Goal: Task Accomplishment & Management: Use online tool/utility

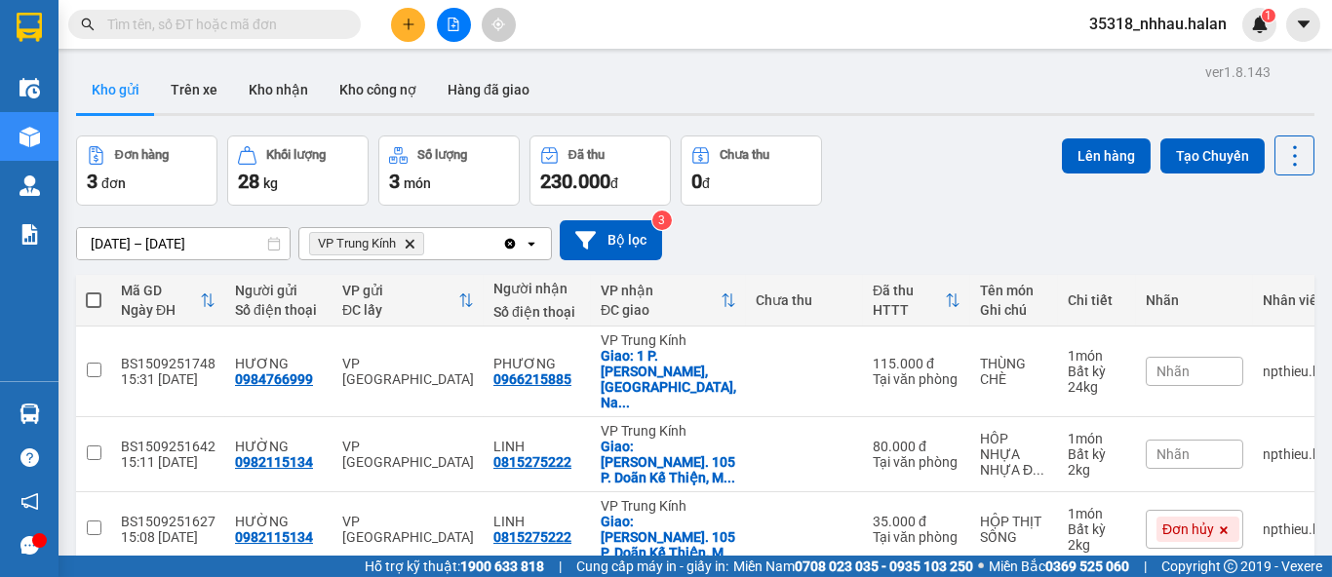
click at [986, 216] on section "Kết quả tìm kiếm ( 0 ) Bộ lọc No Data 35318_nhhau.halan 1 Điều hành xe Kho hàng…" at bounding box center [666, 288] width 1332 height 577
click at [1286, 162] on icon at bounding box center [1295, 155] width 27 height 27
click at [1255, 283] on span "Làm mới" at bounding box center [1252, 279] width 54 height 20
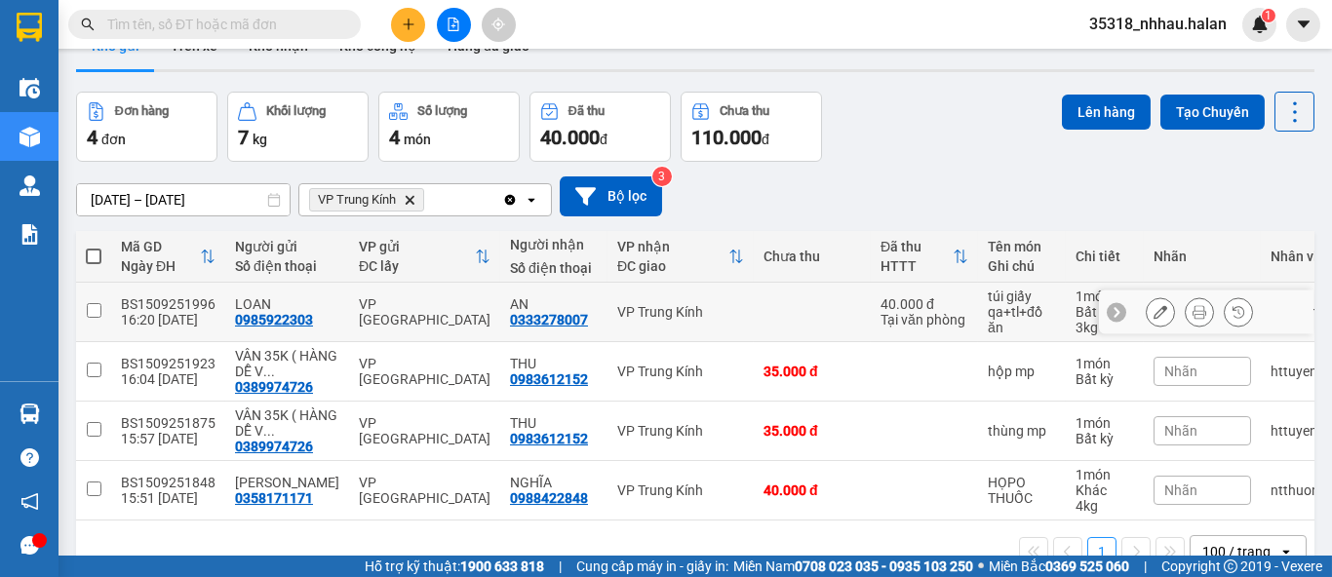
scroll to position [98, 0]
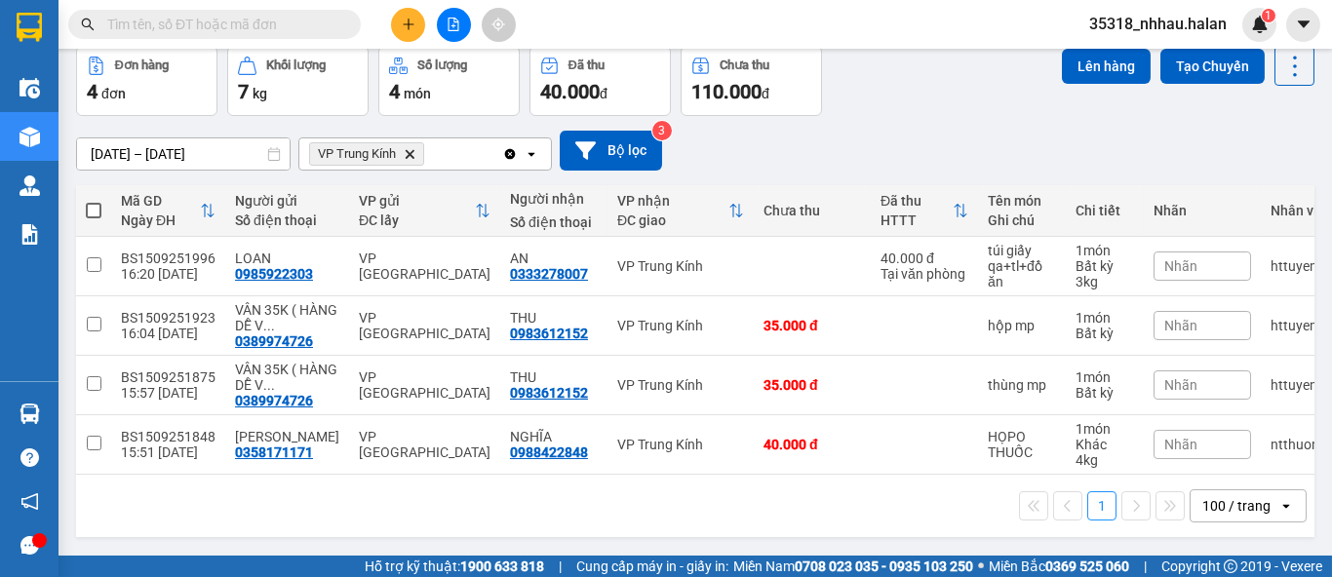
click at [413, 149] on icon "VP Trung Kính, close by backspace" at bounding box center [410, 153] width 9 height 9
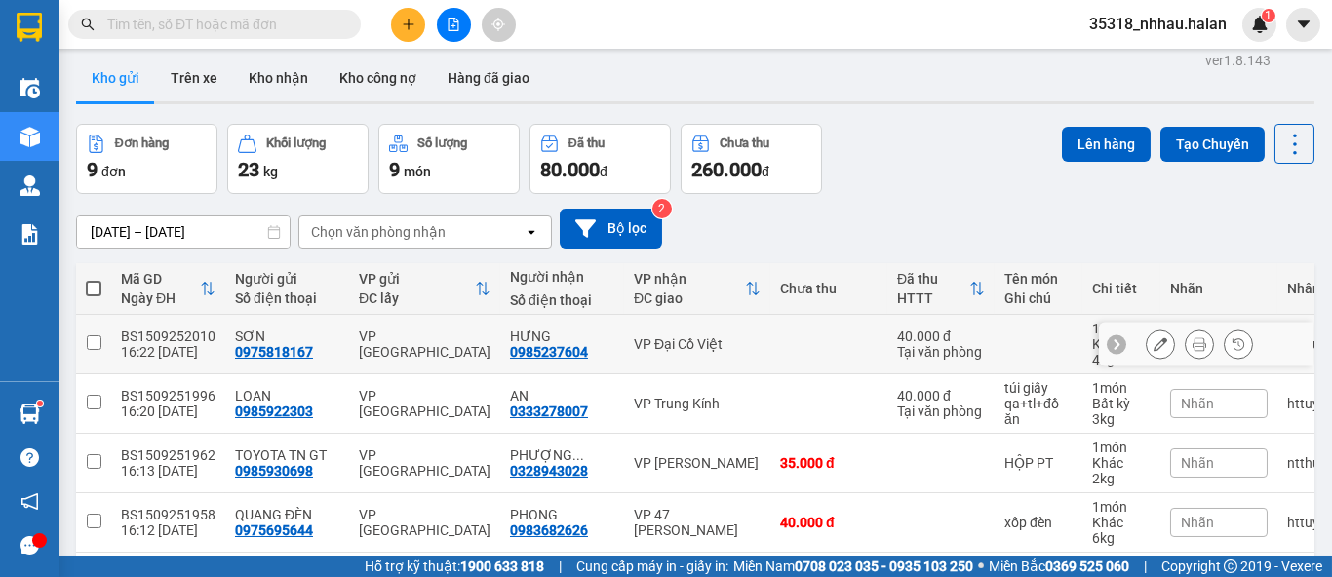
scroll to position [0, 0]
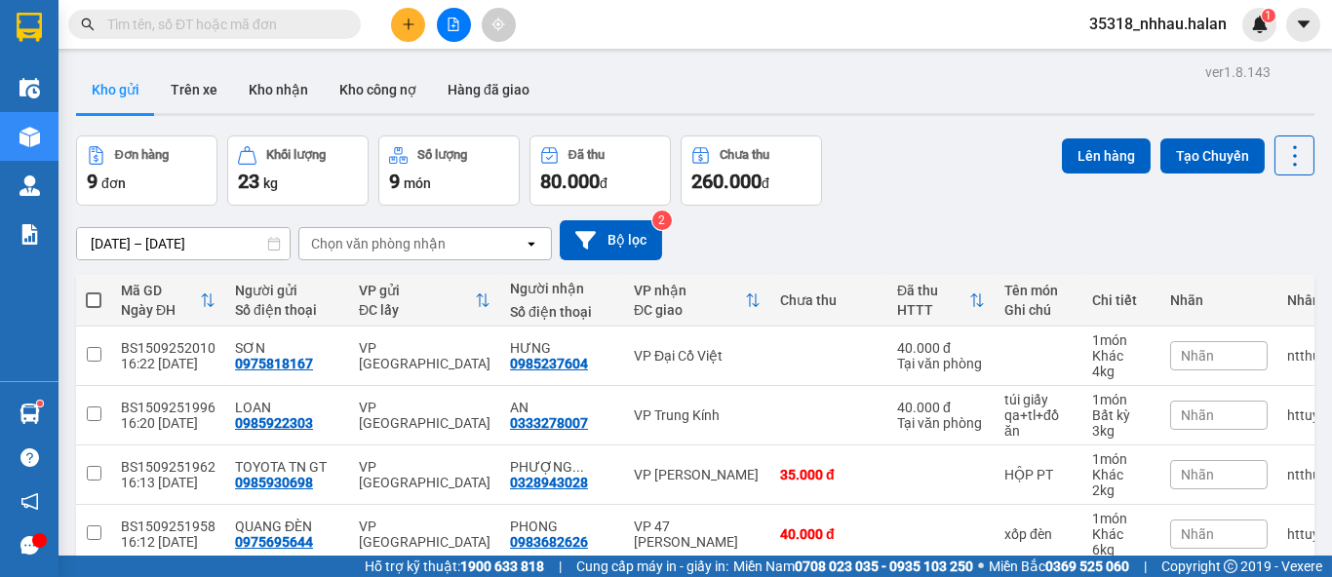
click at [390, 241] on div "Chọn văn phòng nhận" at bounding box center [378, 244] width 135 height 20
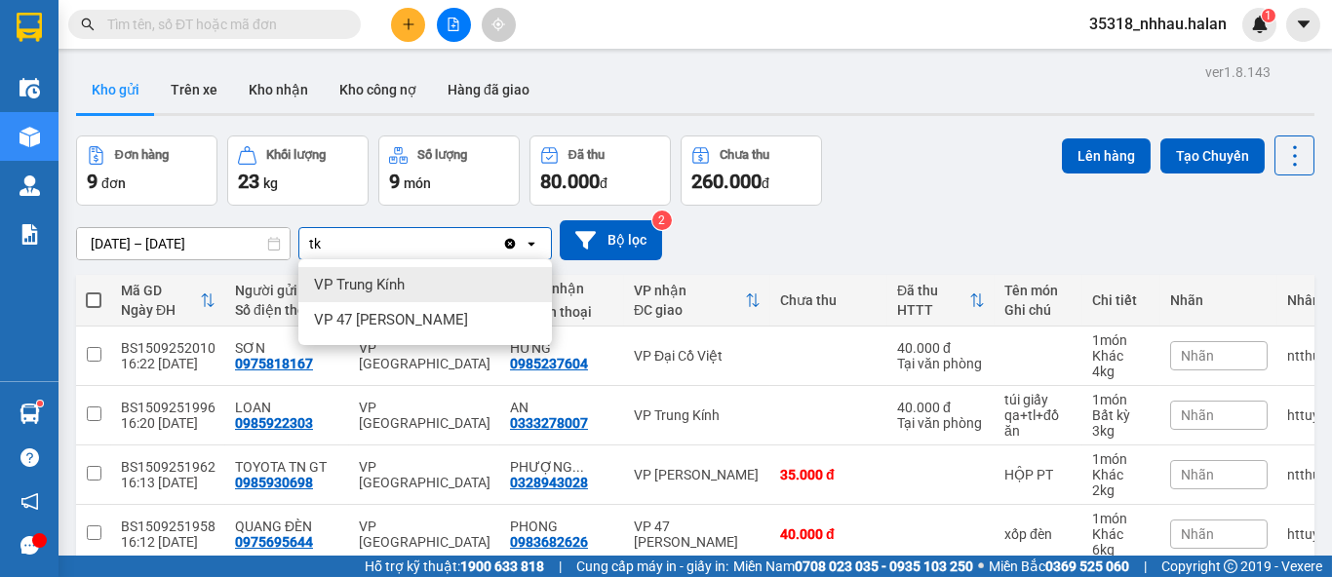
type input "tk"
click at [391, 281] on span "VP Trung Kính" at bounding box center [359, 285] width 91 height 20
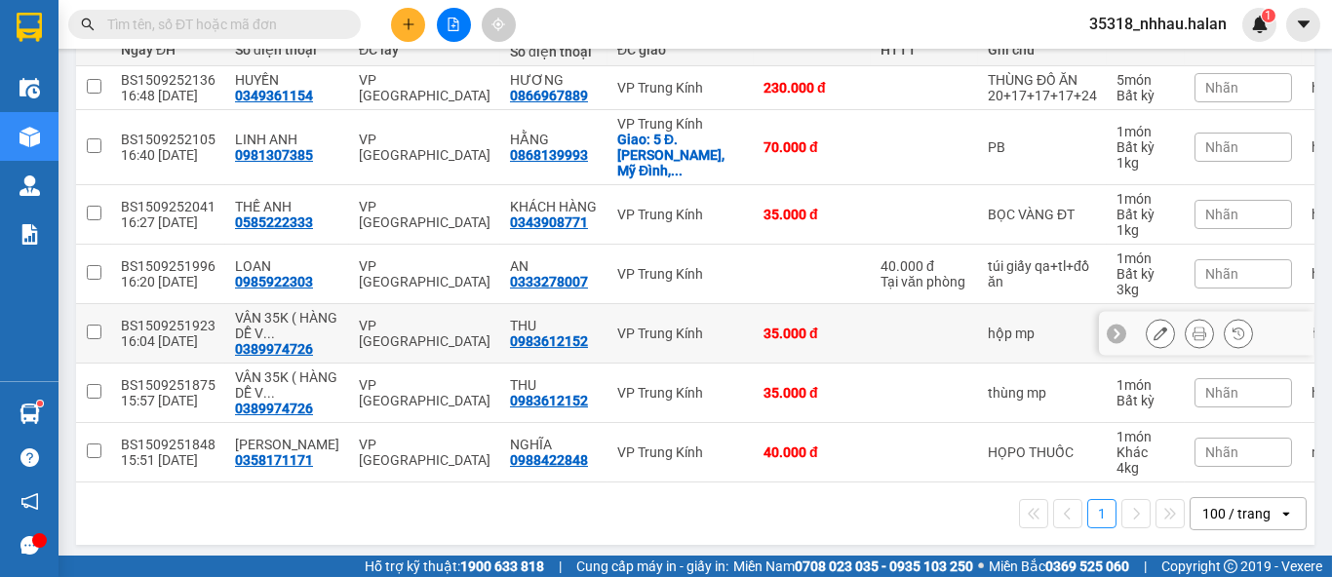
scroll to position [261, 0]
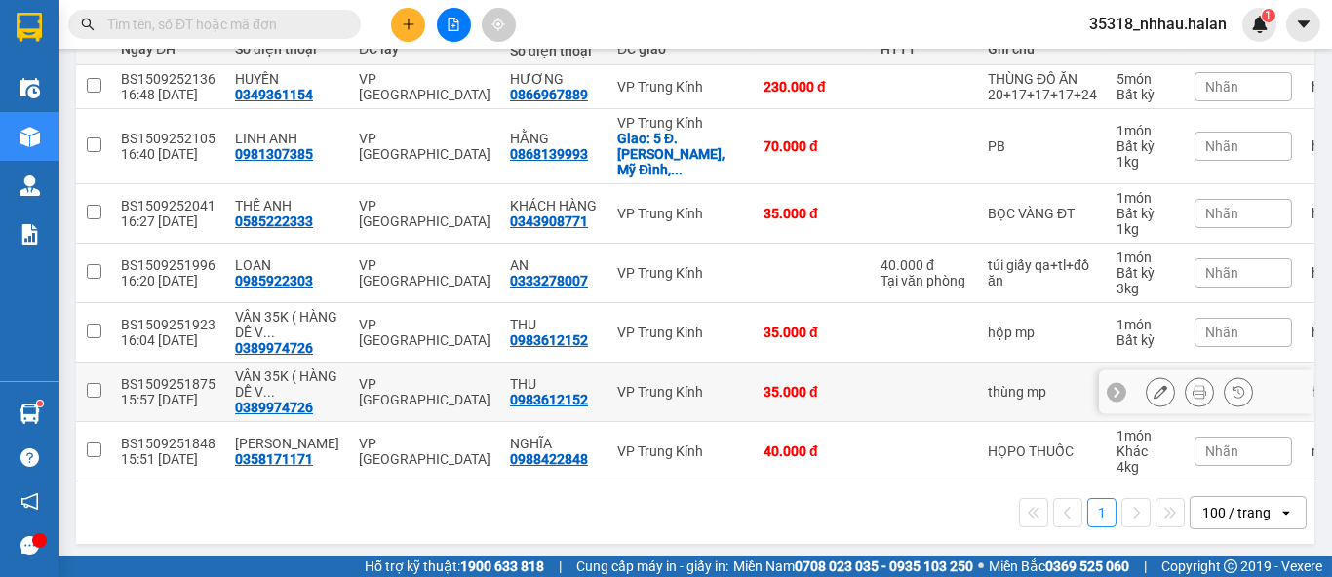
drag, startPoint x: 553, startPoint y: 378, endPoint x: 559, endPoint y: 349, distance: 29.8
click at [551, 392] on div "0983612152" at bounding box center [549, 400] width 78 height 16
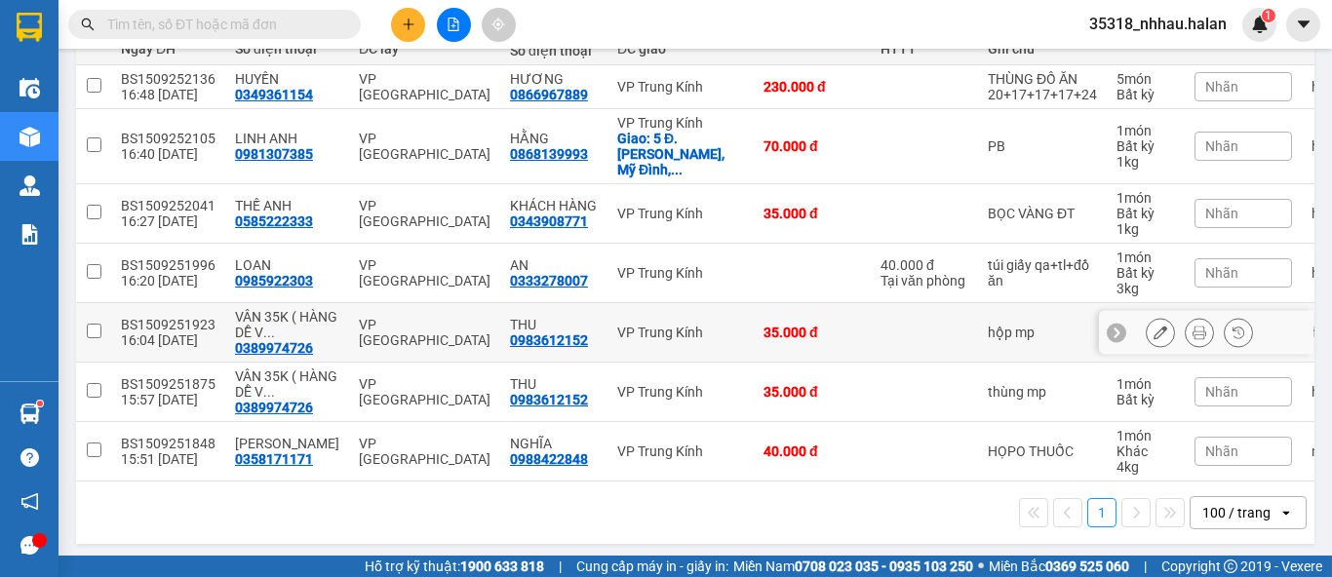
click at [617, 325] on div "VP Trung Kính" at bounding box center [680, 333] width 127 height 16
checkbox input "true"
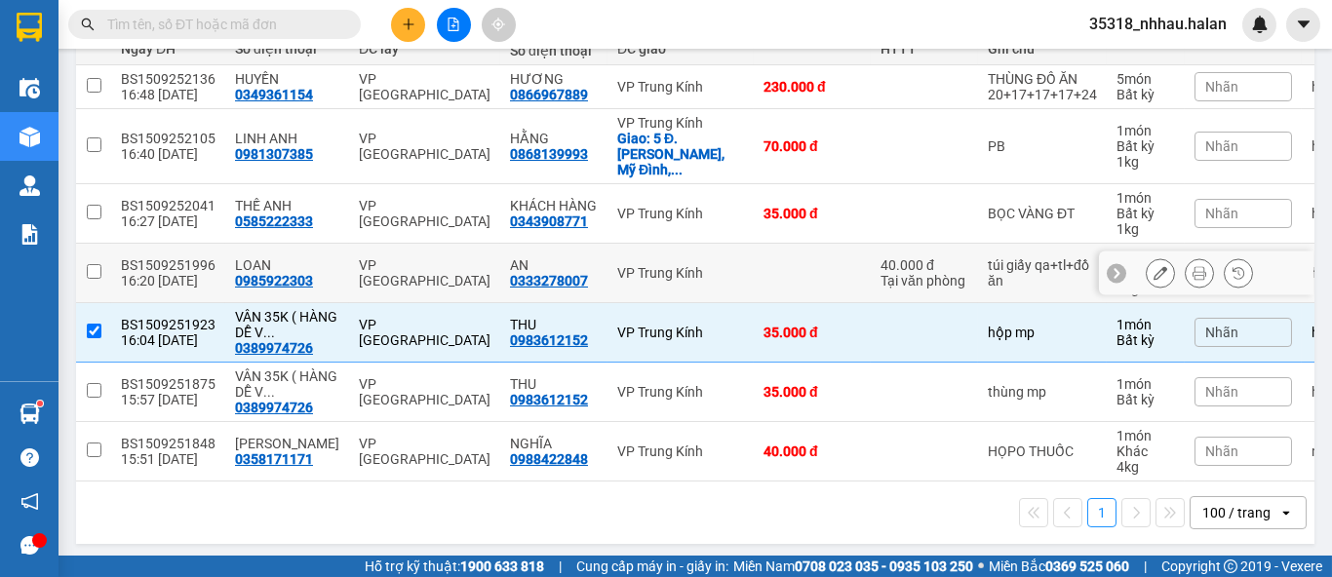
click at [755, 253] on td at bounding box center [812, 274] width 117 height 60
checkbox input "true"
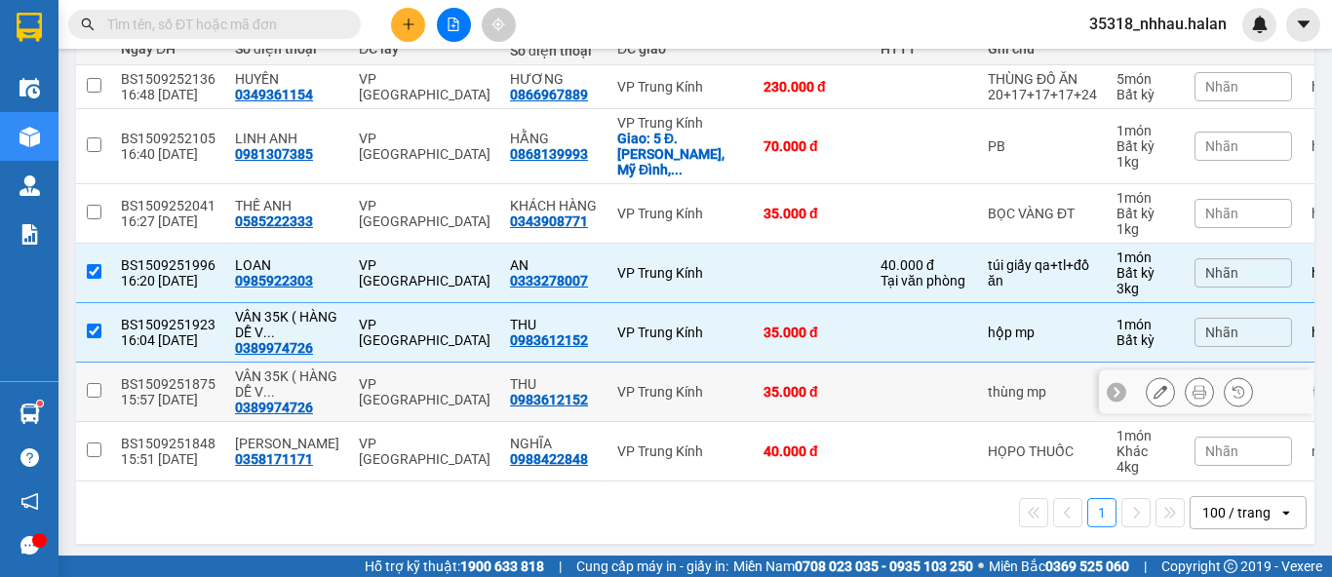
click at [690, 384] on div "VP Trung Kính" at bounding box center [680, 392] width 127 height 16
checkbox input "true"
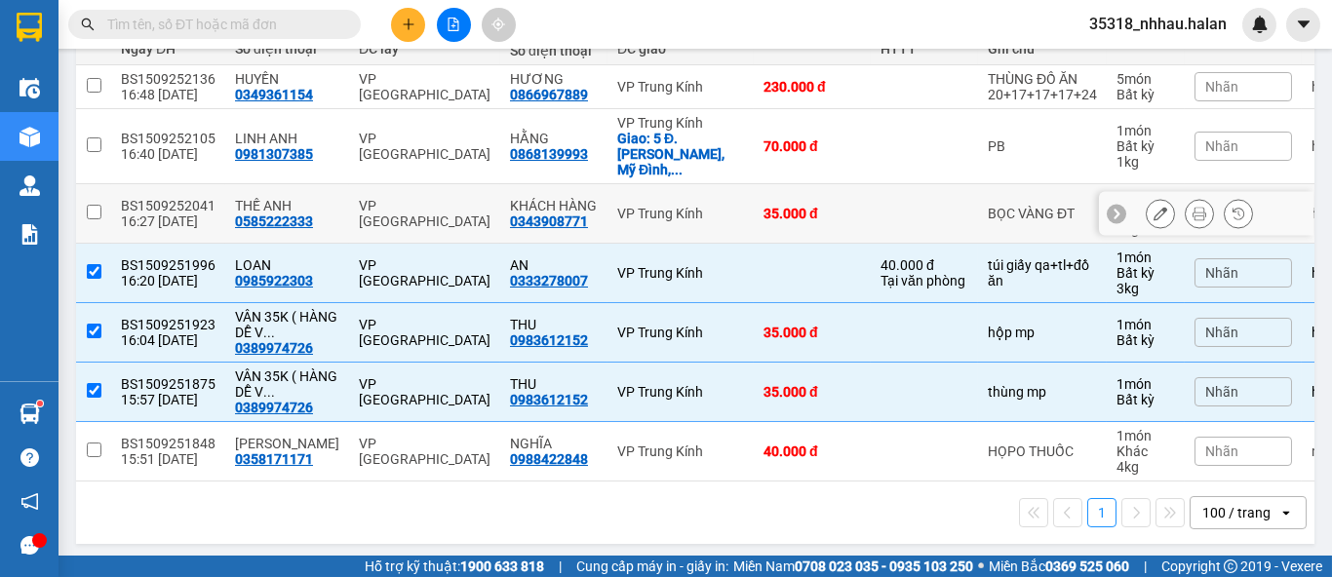
click at [754, 201] on td "35.000 đ" at bounding box center [812, 214] width 117 height 60
checkbox input "true"
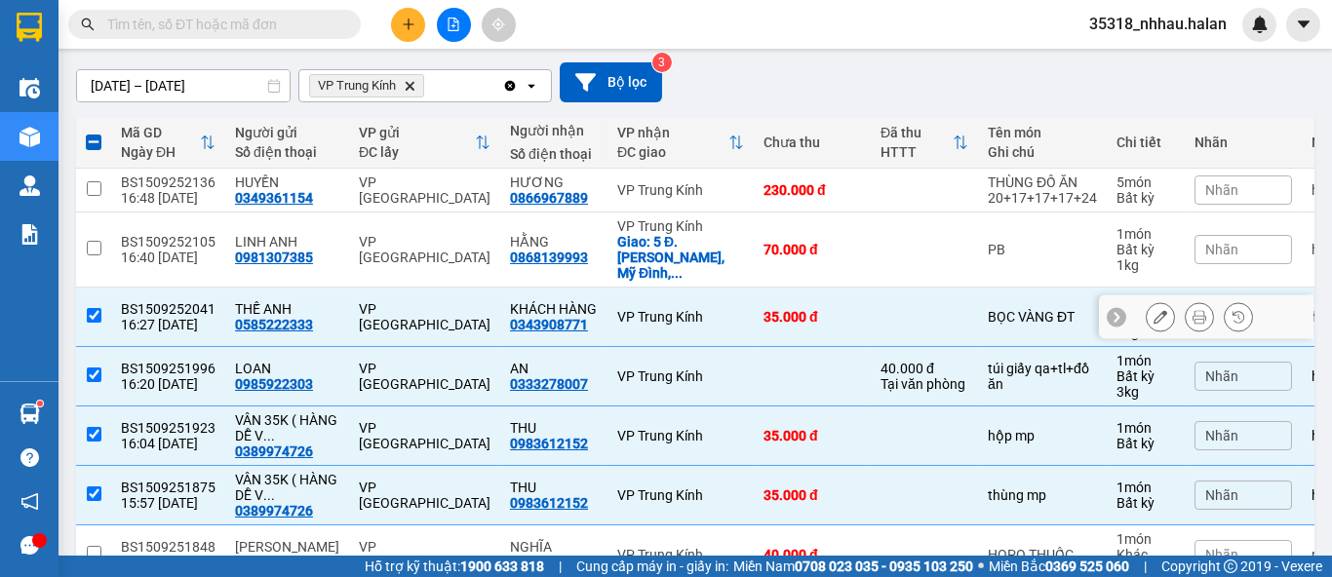
scroll to position [153, 0]
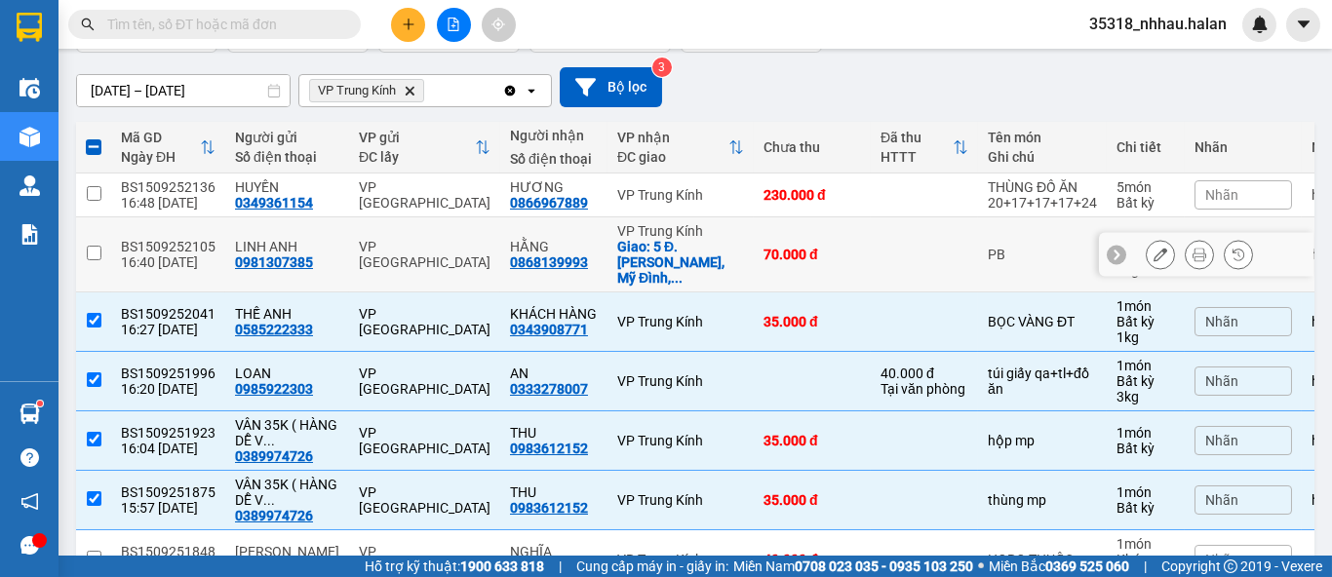
click at [725, 237] on td "VP Trung Kính Giao: 5 Đ. [PERSON_NAME], [PERSON_NAME], ..." at bounding box center [681, 255] width 146 height 75
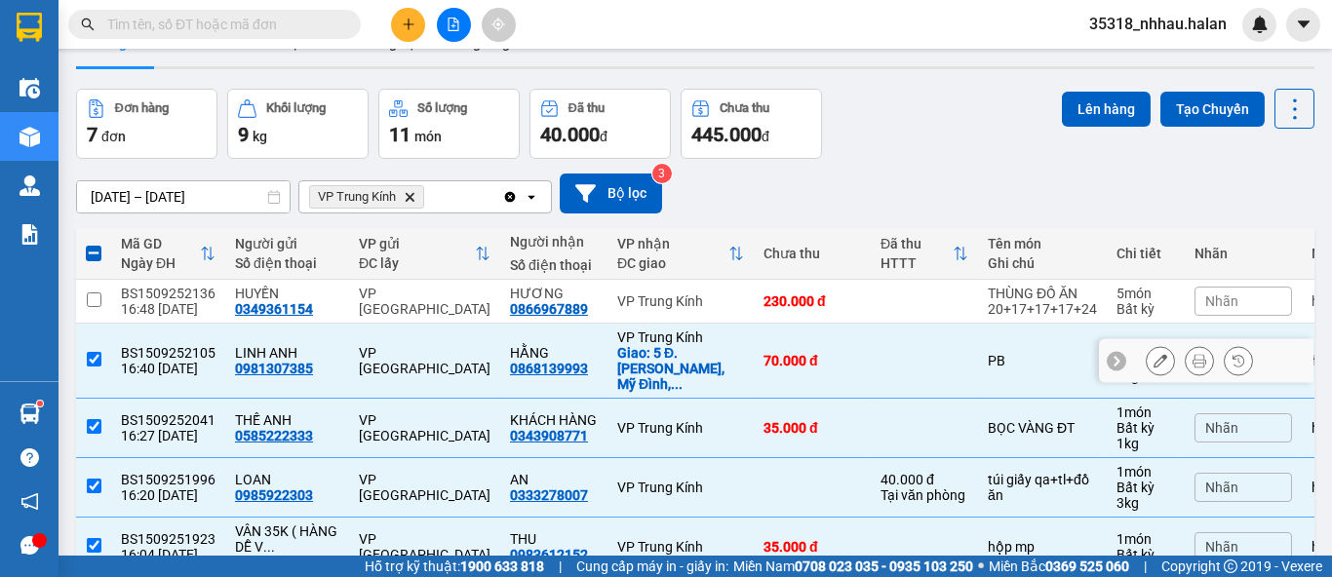
scroll to position [217, 0]
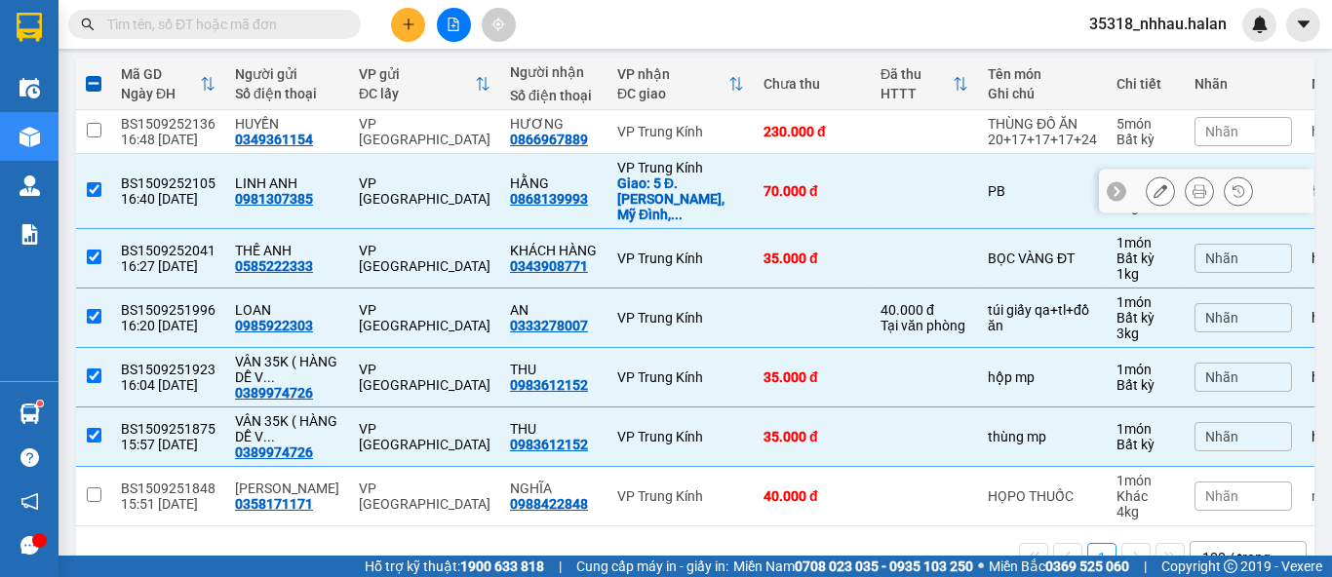
click at [627, 197] on div "Giao: 5 Đ. [PERSON_NAME], [PERSON_NAME], ..." at bounding box center [680, 199] width 127 height 47
checkbox input "false"
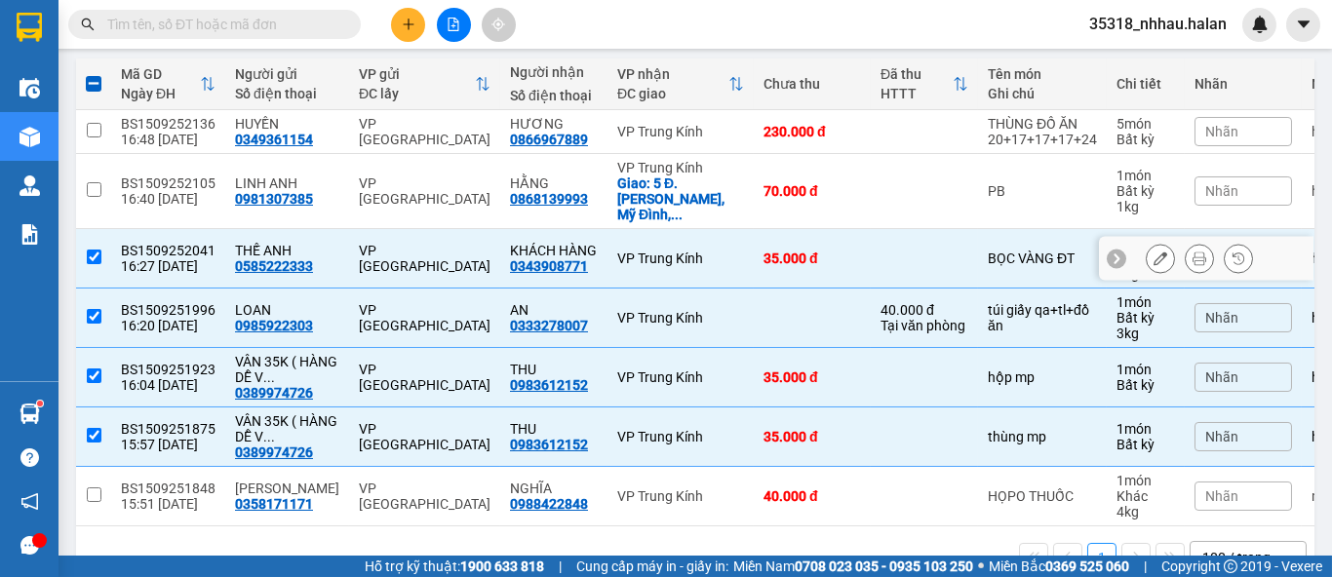
click at [617, 251] on div "VP Trung Kính" at bounding box center [680, 259] width 127 height 16
checkbox input "false"
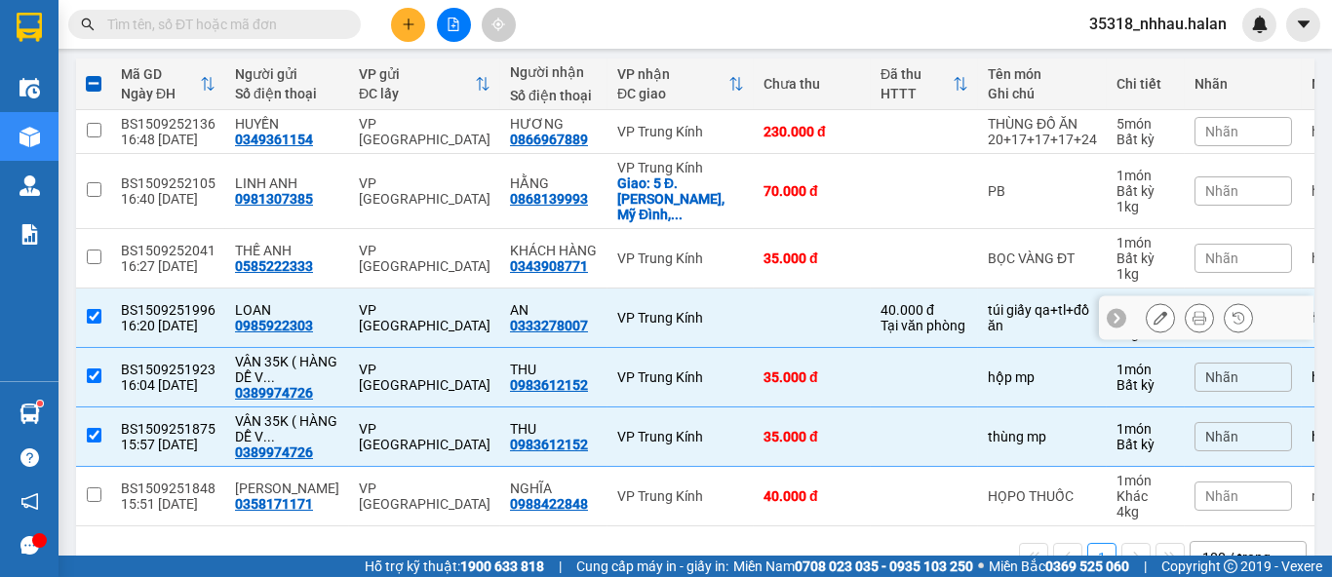
click at [626, 331] on td "VP Trung Kính" at bounding box center [681, 319] width 146 height 60
checkbox input "false"
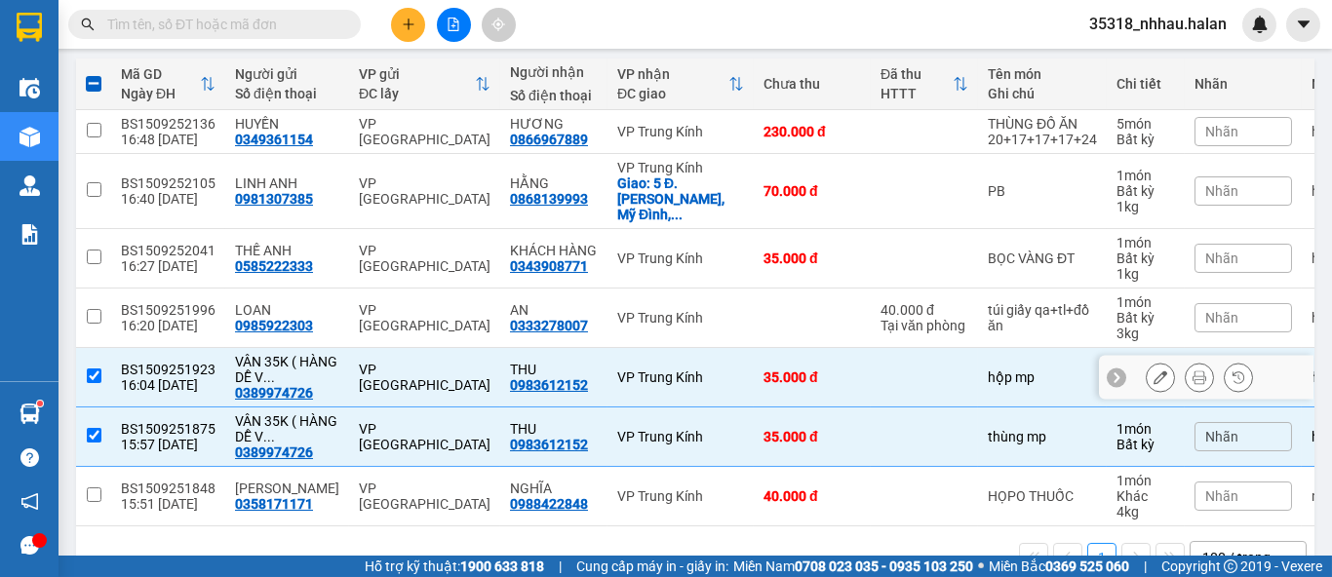
click at [617, 370] on div "VP Trung Kính" at bounding box center [680, 378] width 127 height 16
checkbox input "false"
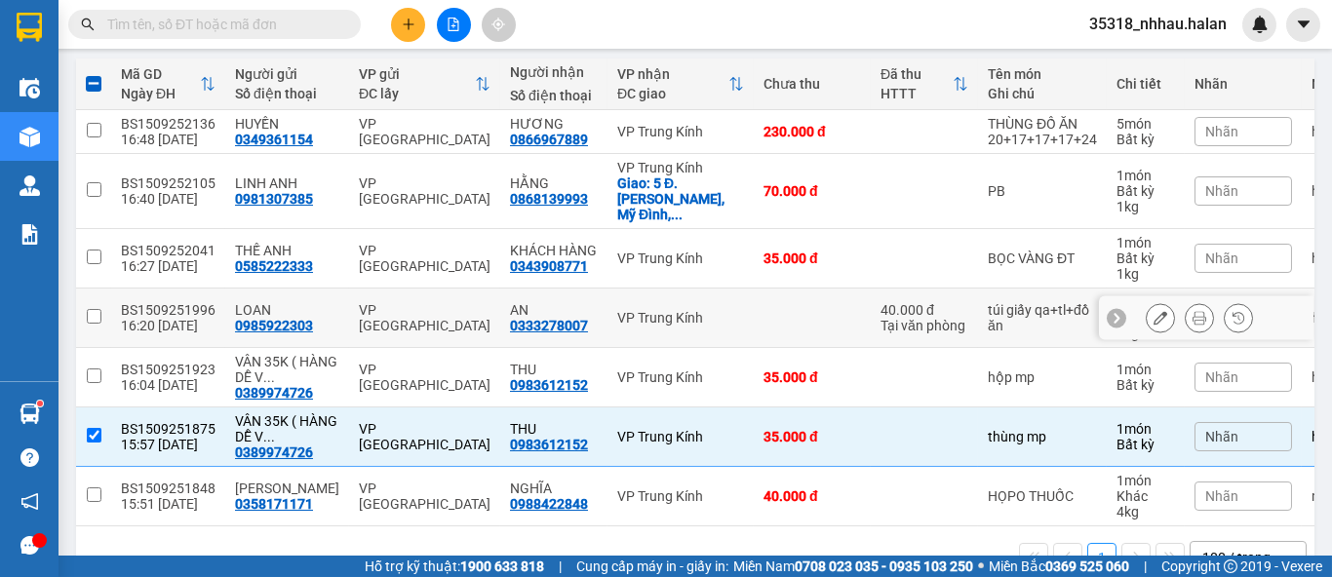
click at [707, 310] on div "VP Trung Kính" at bounding box center [680, 318] width 127 height 16
checkbox input "true"
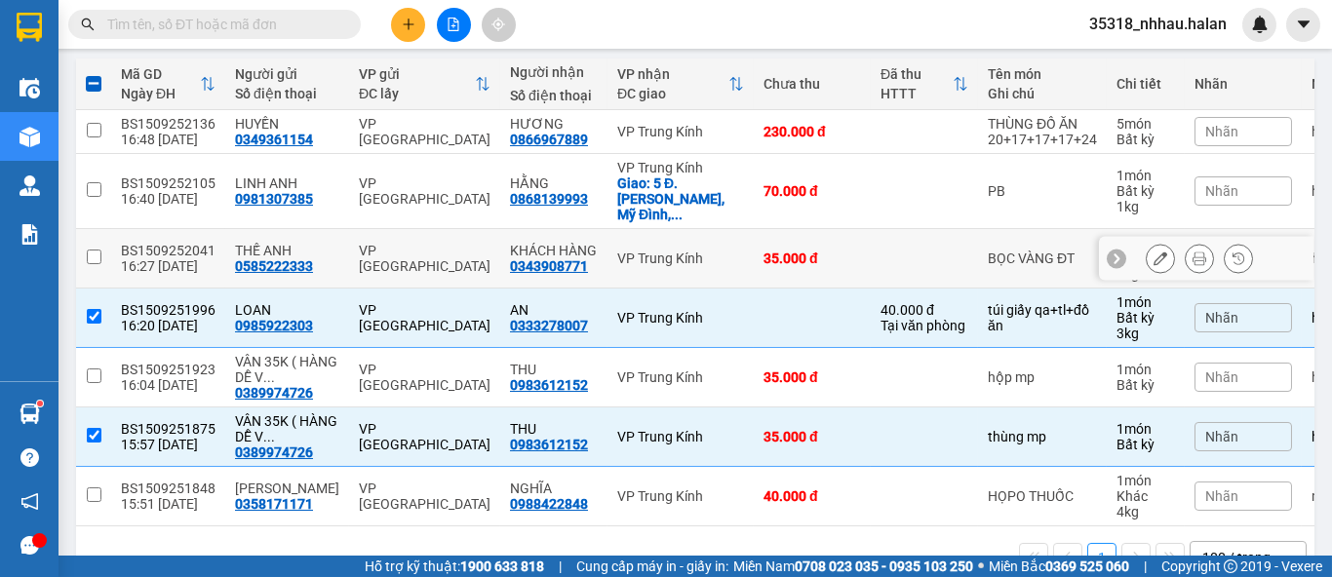
click at [764, 251] on div "35.000 đ" at bounding box center [813, 259] width 98 height 16
checkbox input "true"
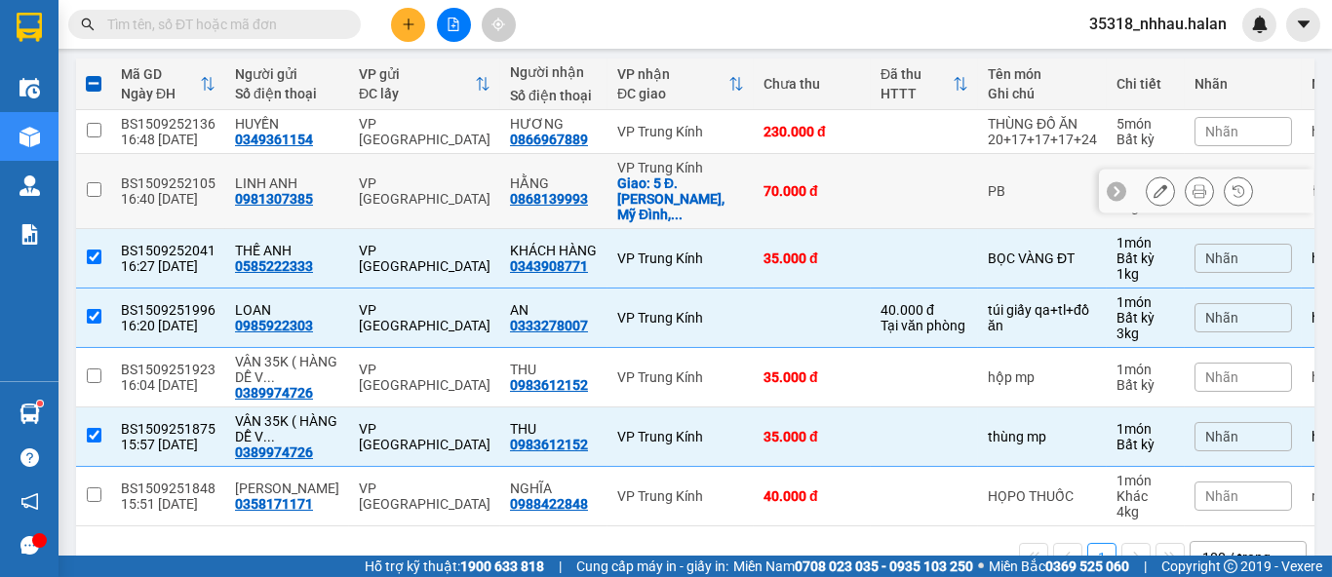
click at [720, 175] on td "VP Trung Kính Giao: 5 Đ. [PERSON_NAME], [PERSON_NAME], ..." at bounding box center [681, 191] width 146 height 75
checkbox input "true"
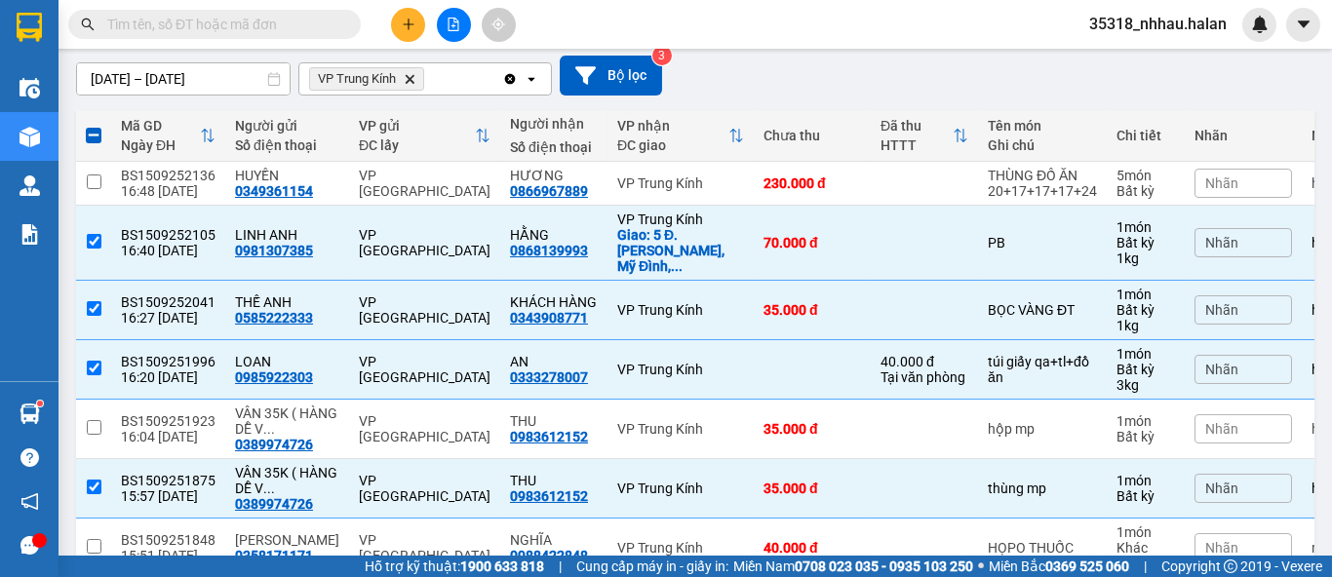
scroll to position [0, 0]
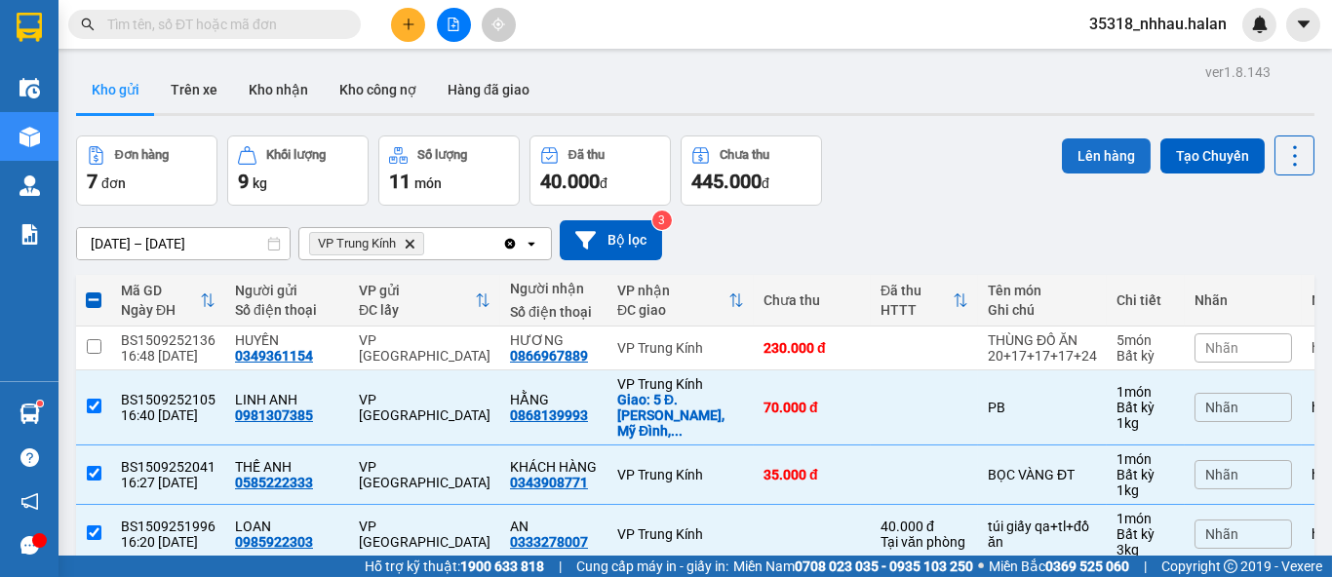
click at [1084, 161] on button "Lên hàng" at bounding box center [1106, 156] width 89 height 35
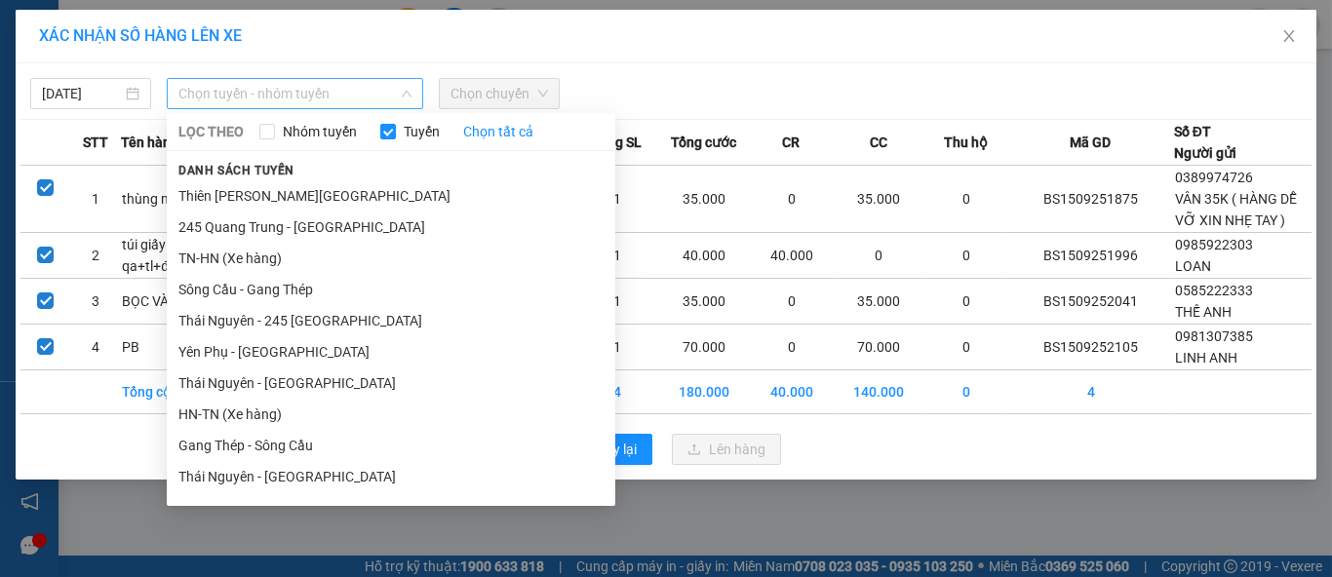
click at [226, 98] on span "Chọn tuyến - nhóm tuyến" at bounding box center [295, 93] width 233 height 29
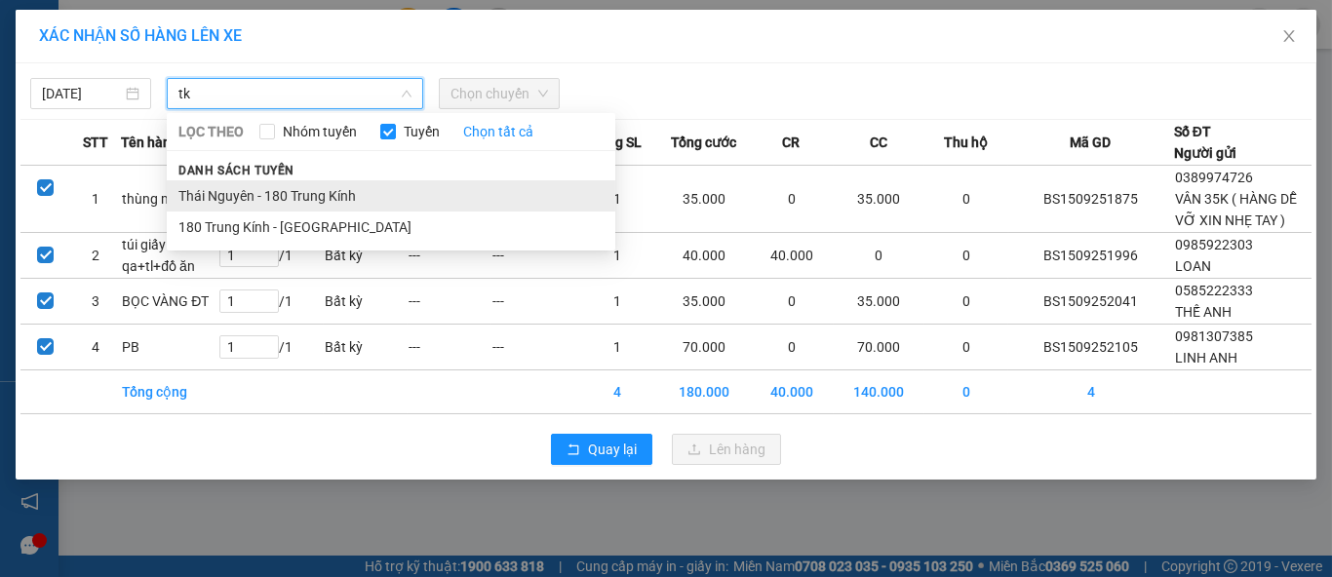
type input "tk"
click at [314, 194] on li "Thái Nguyên - 180 Trung Kính" at bounding box center [391, 195] width 449 height 31
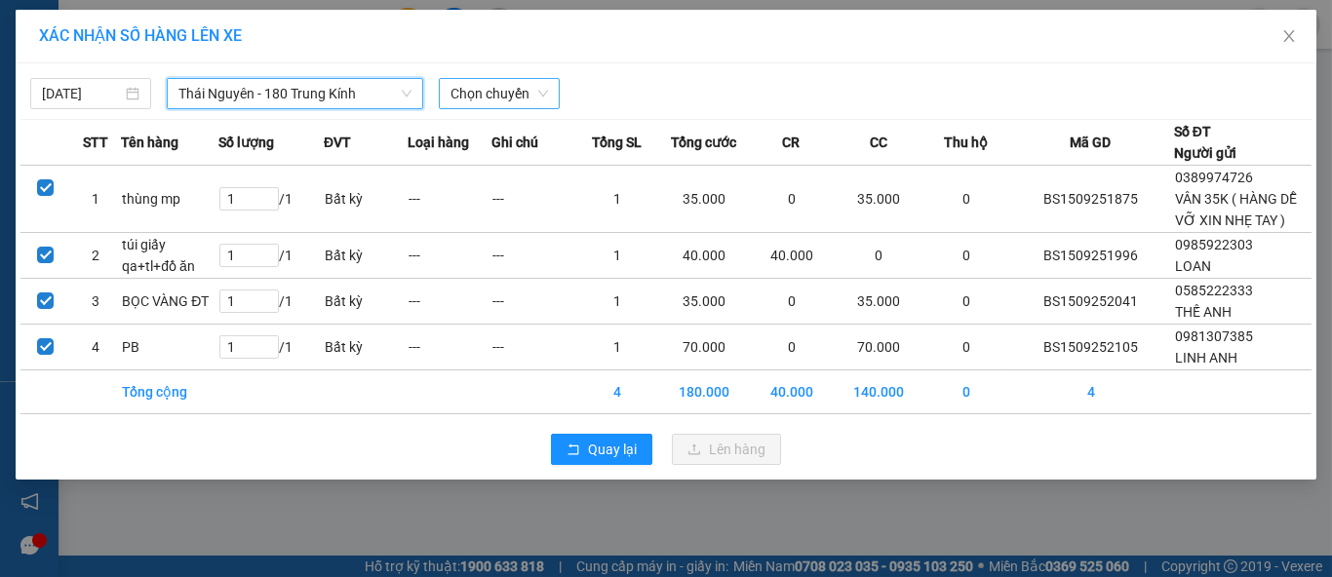
click at [529, 106] on span "Chọn chuyến" at bounding box center [500, 93] width 98 height 29
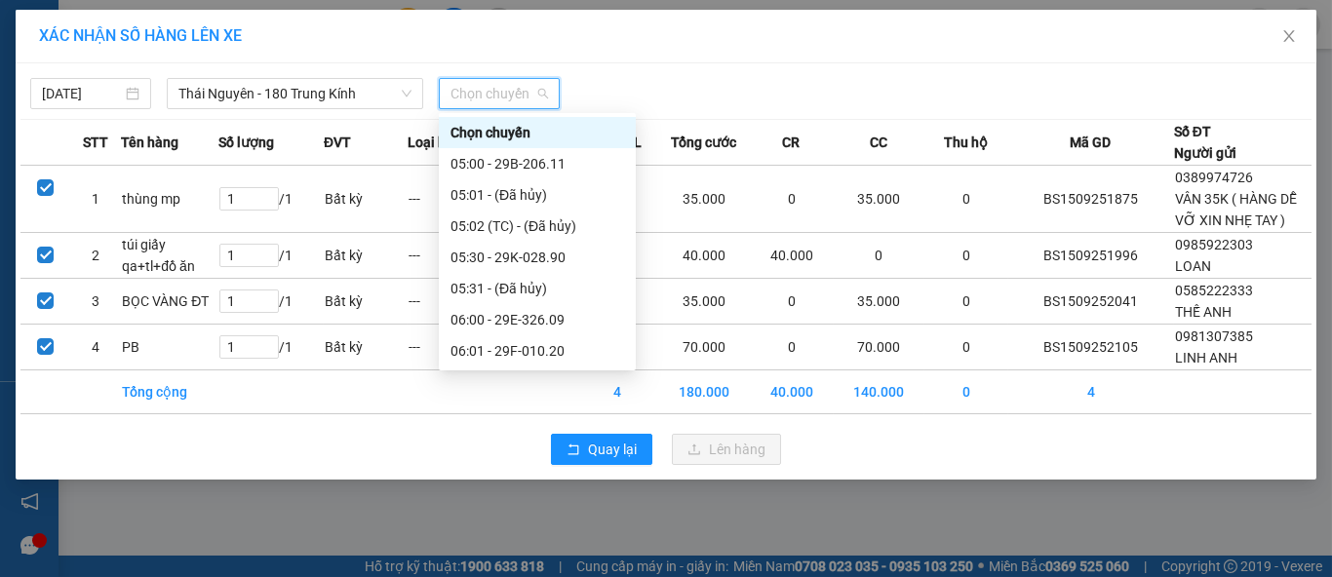
type input "2"
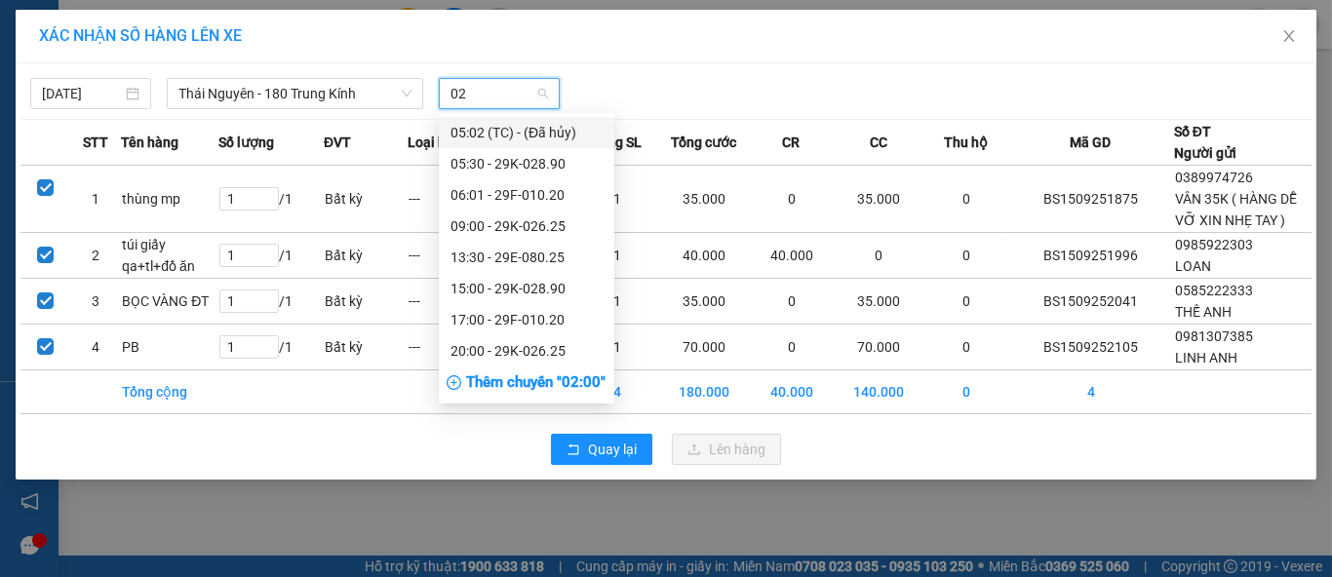
type input "020"
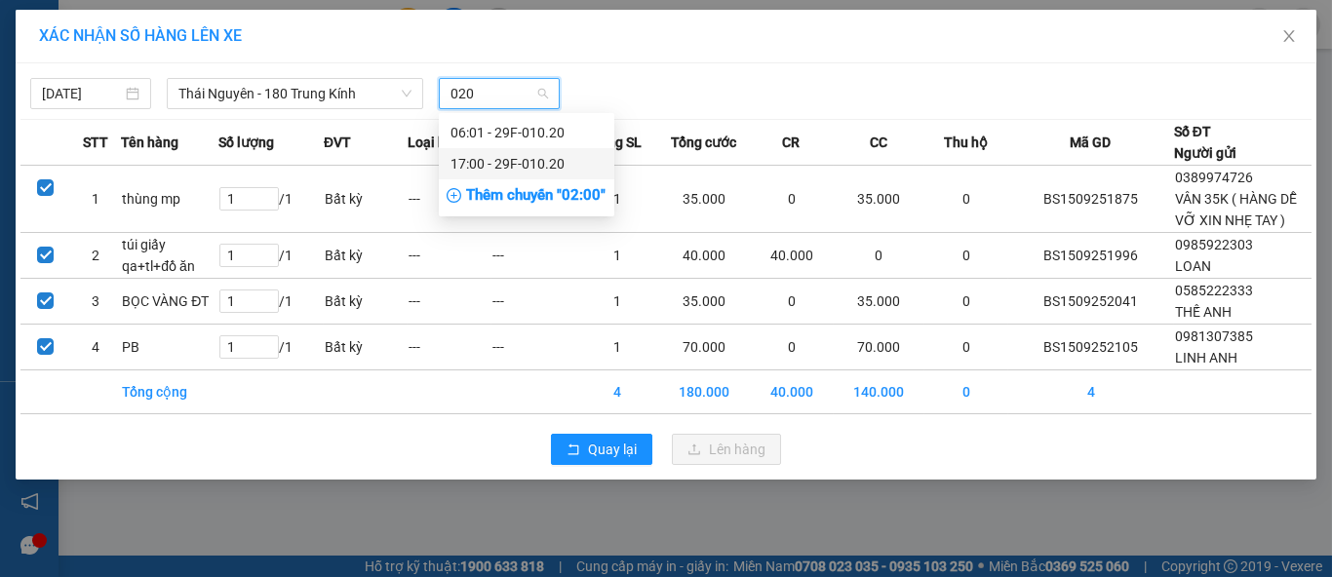
click at [544, 156] on div "17:00 - 29F-010.20" at bounding box center [527, 163] width 152 height 21
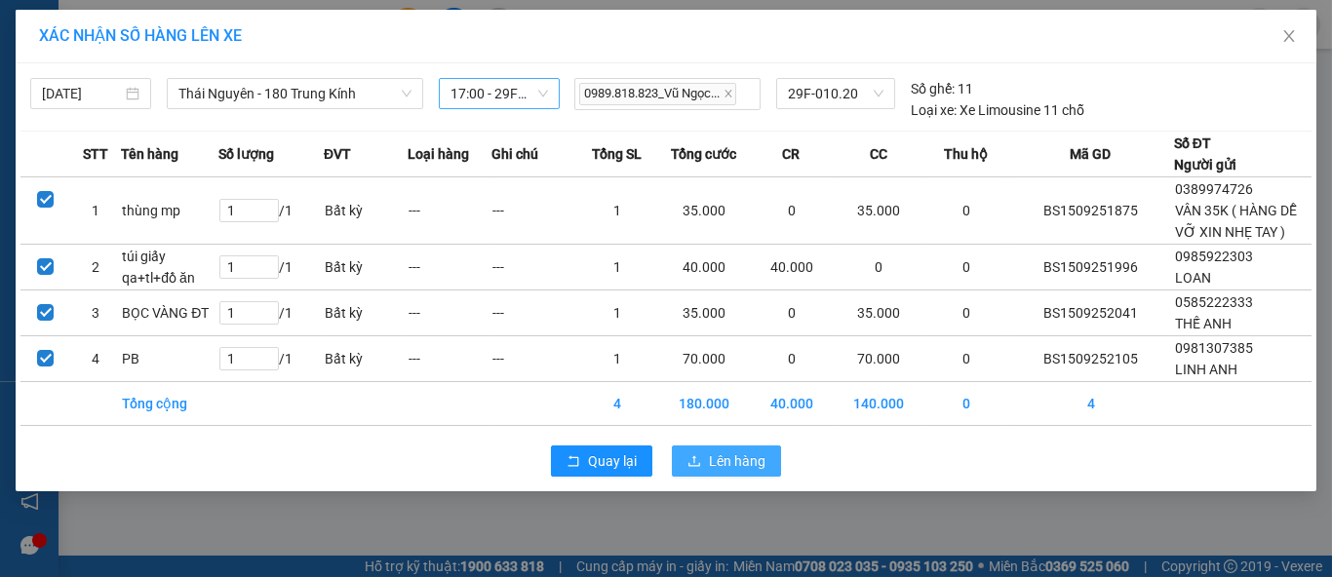
click at [727, 457] on span "Lên hàng" at bounding box center [737, 461] width 57 height 21
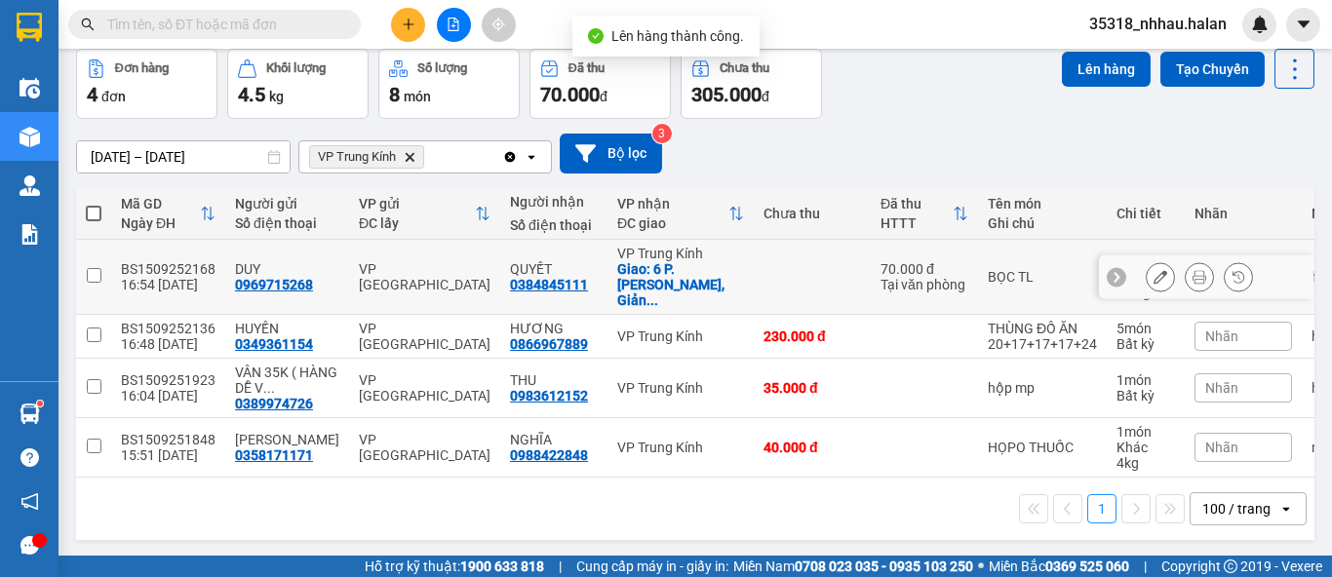
scroll to position [89, 0]
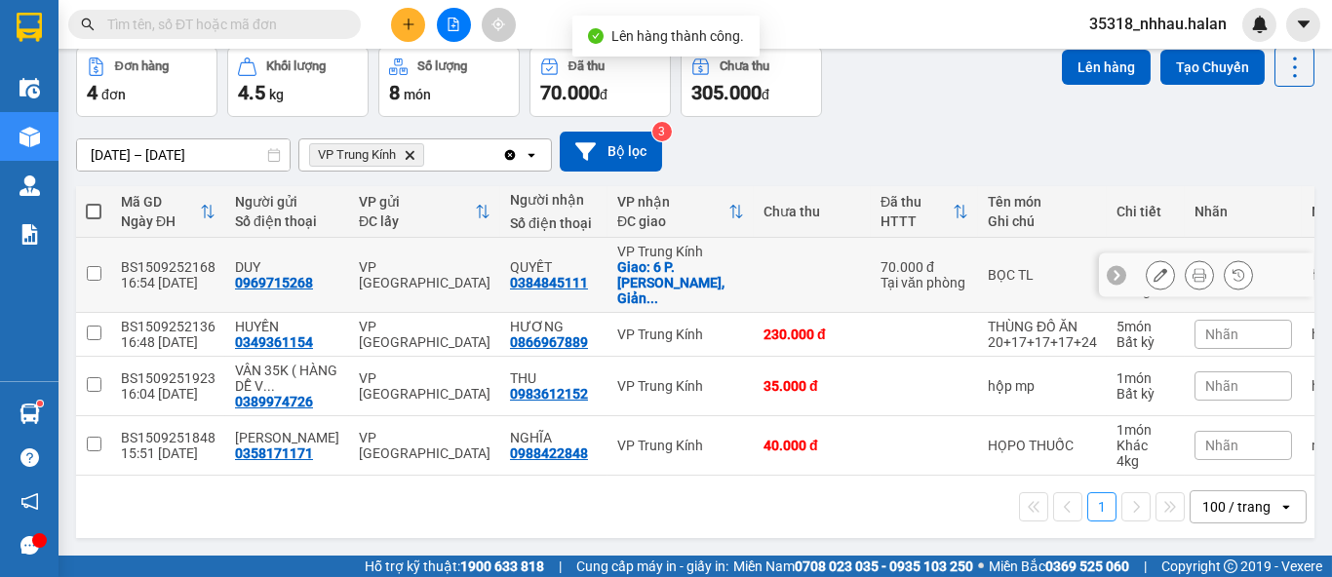
click at [782, 266] on td at bounding box center [812, 275] width 117 height 75
checkbox input "true"
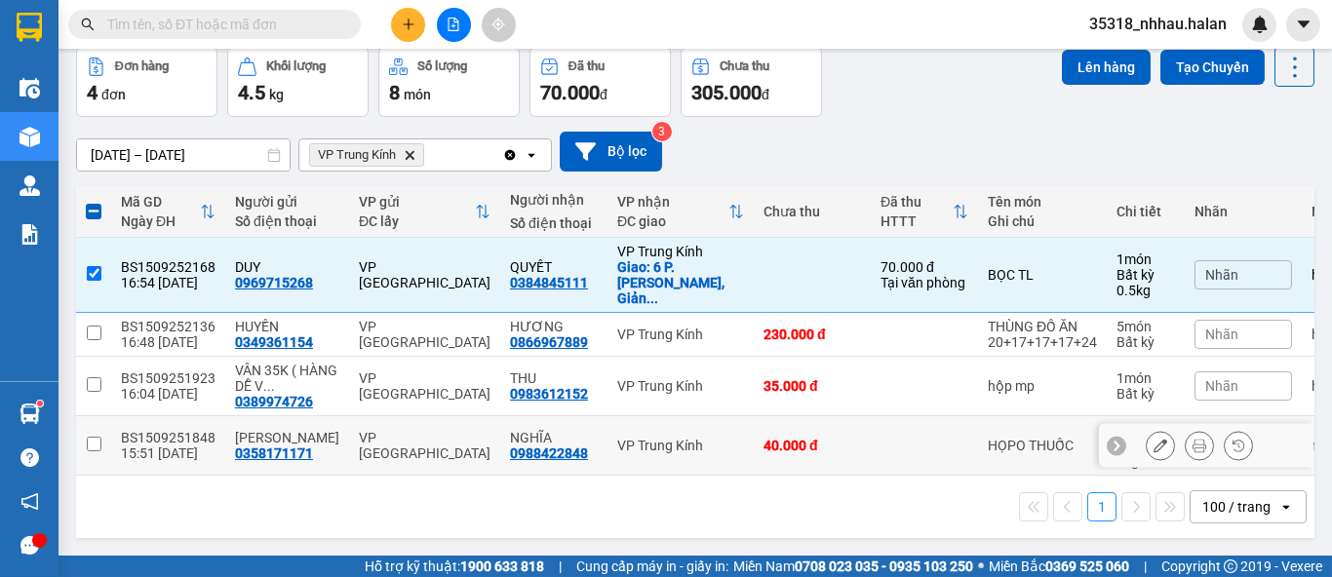
click at [712, 417] on td "VP Trung Kính" at bounding box center [681, 447] width 146 height 60
checkbox input "true"
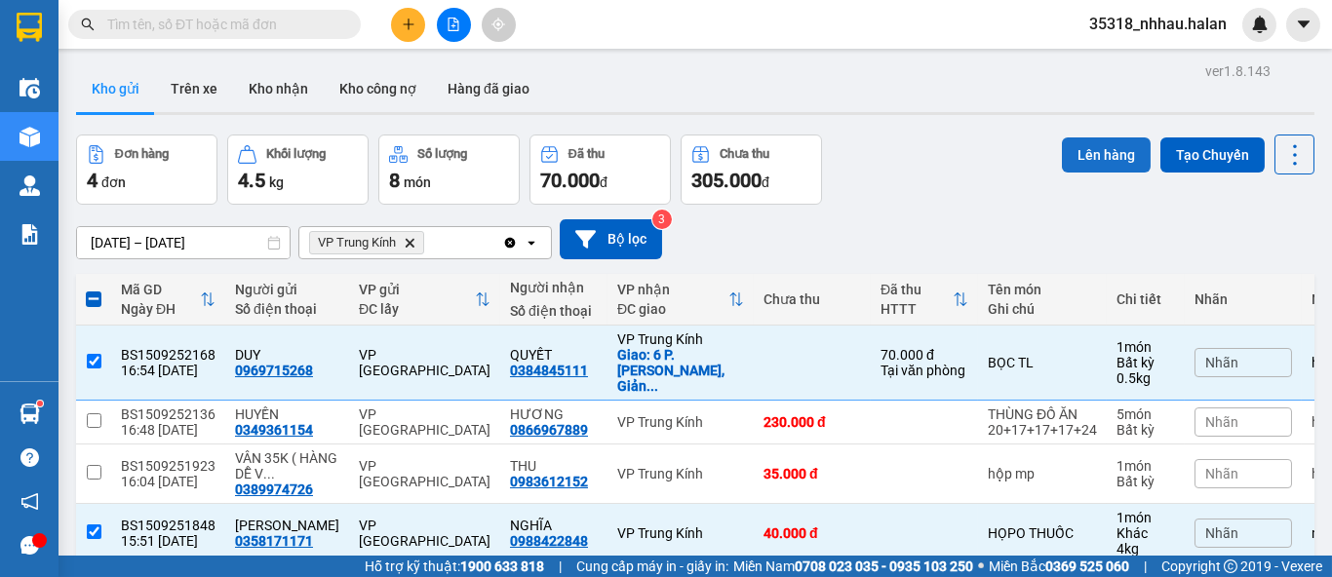
scroll to position [0, 0]
click at [1090, 153] on button "Lên hàng" at bounding box center [1106, 156] width 89 height 35
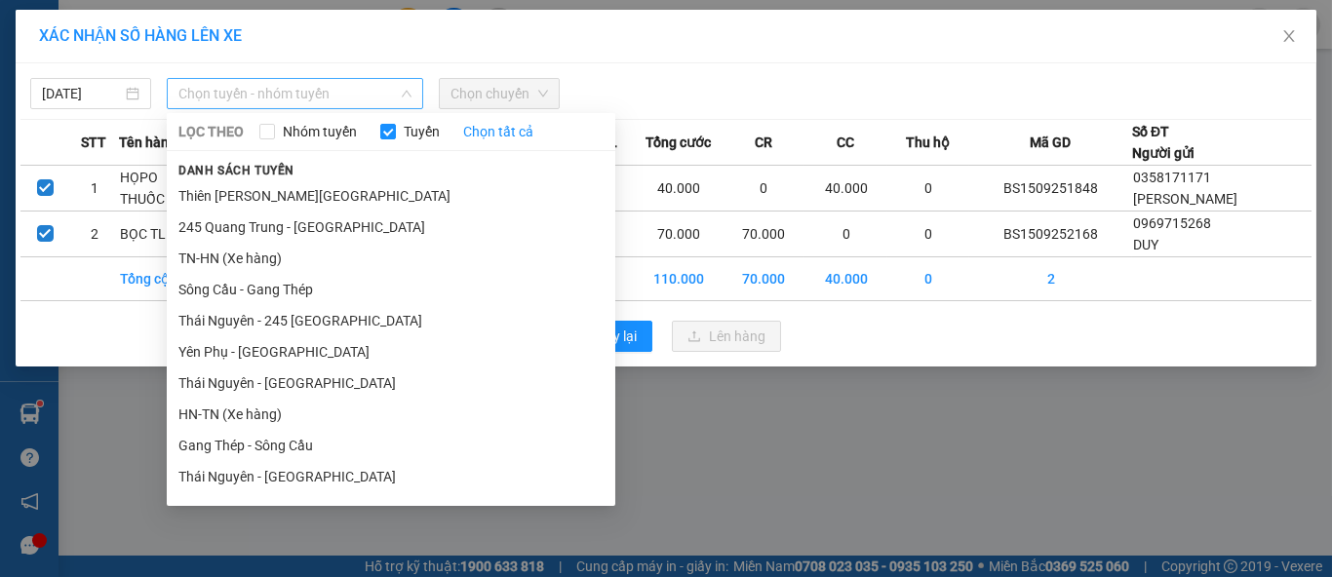
click at [329, 105] on span "Chọn tuyến - nhóm tuyến" at bounding box center [295, 93] width 233 height 29
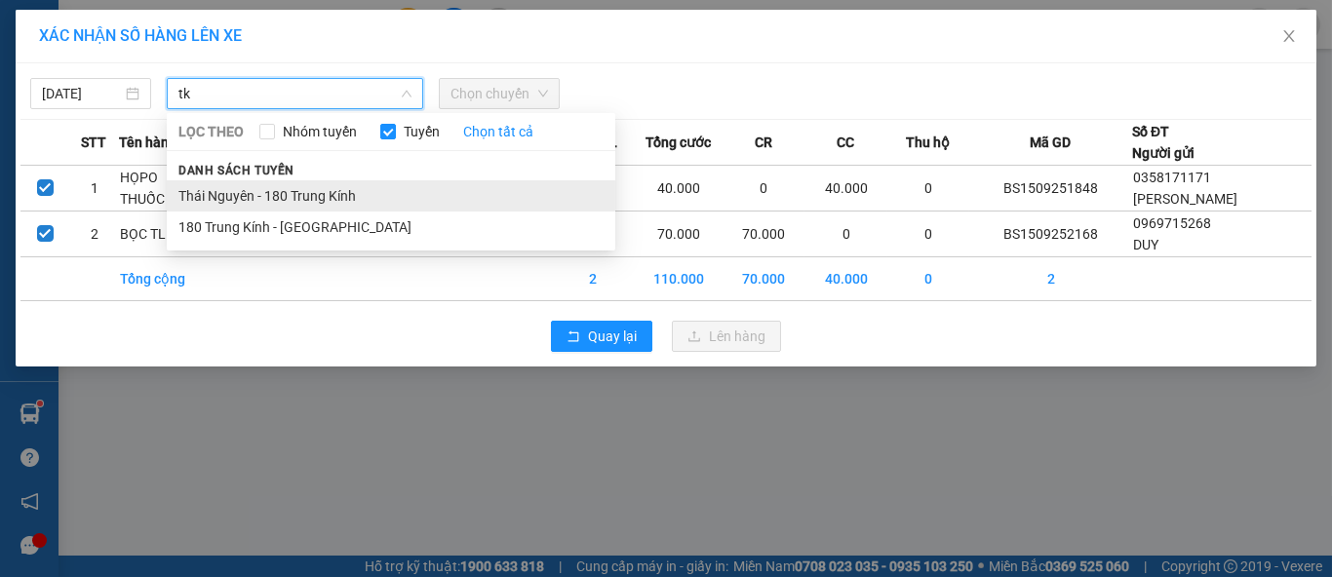
type input "tk"
click at [298, 191] on li "Thái Nguyên - 180 Trung Kính" at bounding box center [391, 195] width 449 height 31
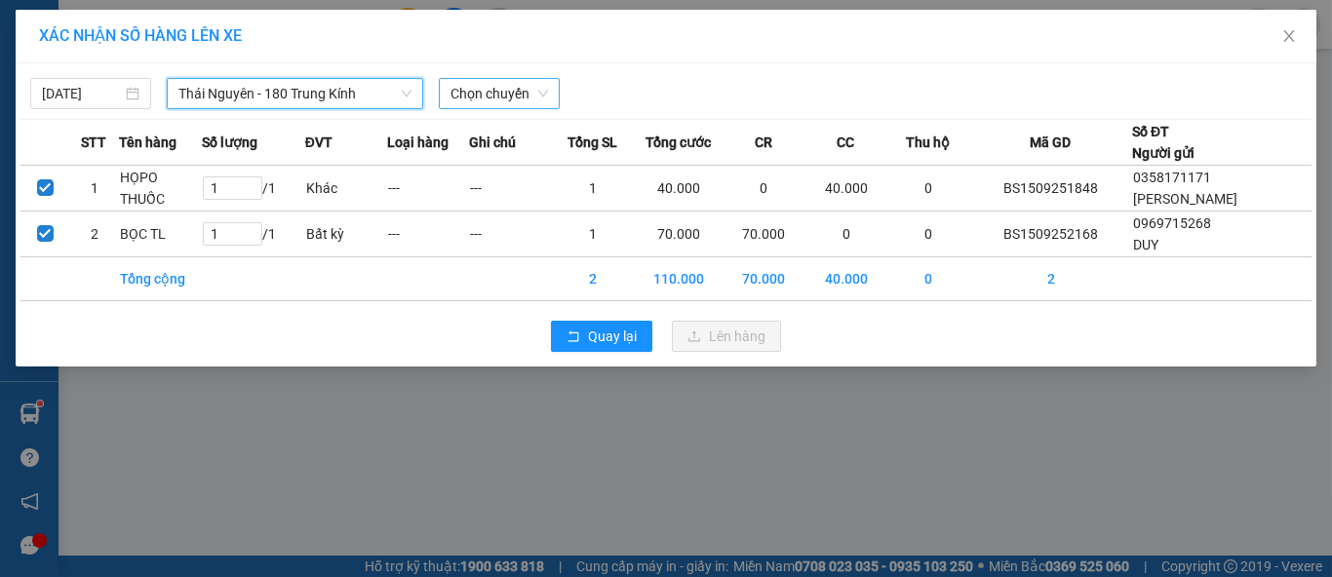
click at [487, 97] on span "Chọn chuyến" at bounding box center [500, 93] width 98 height 29
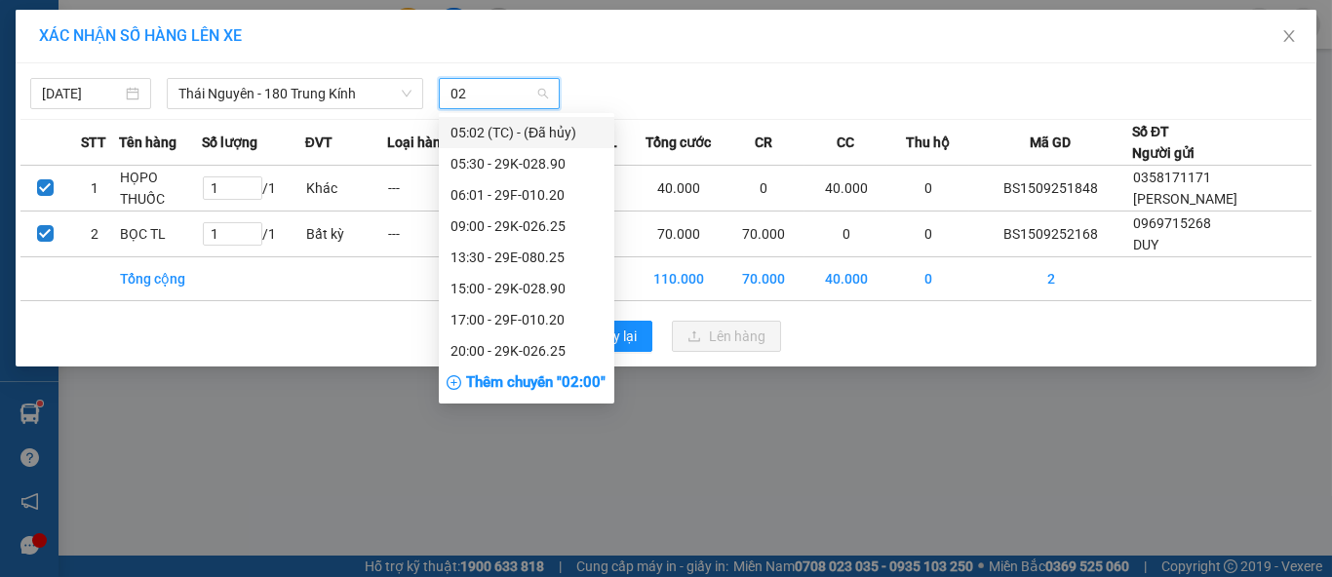
type input "020"
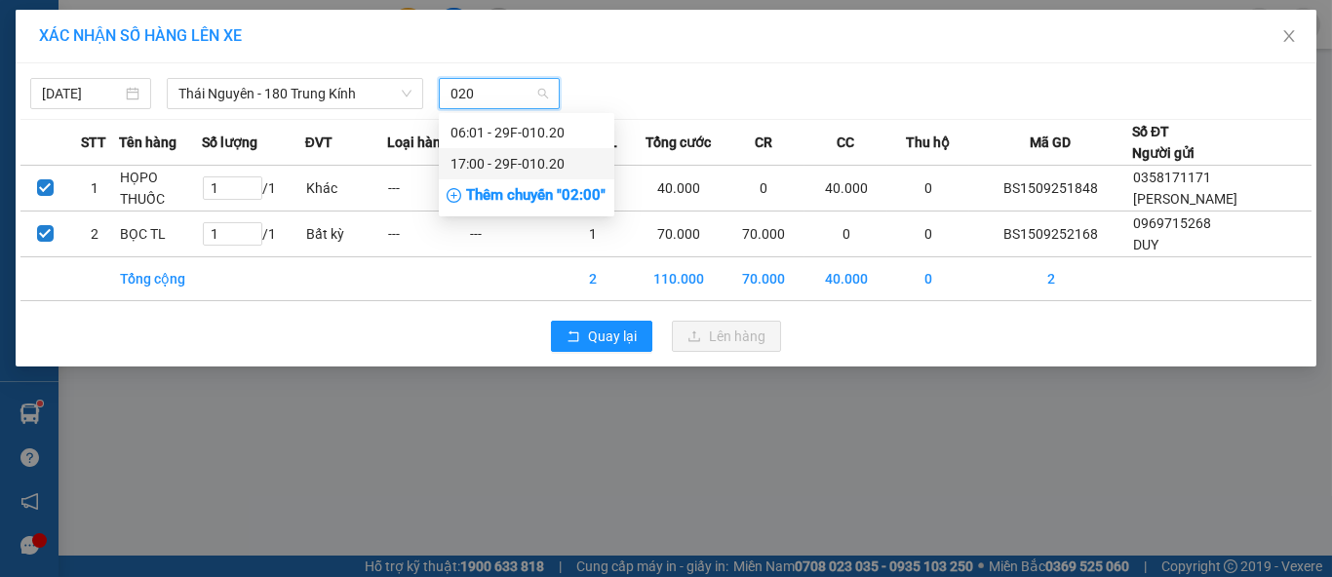
click at [523, 164] on div "17:00 - 29F-010.20" at bounding box center [527, 163] width 152 height 21
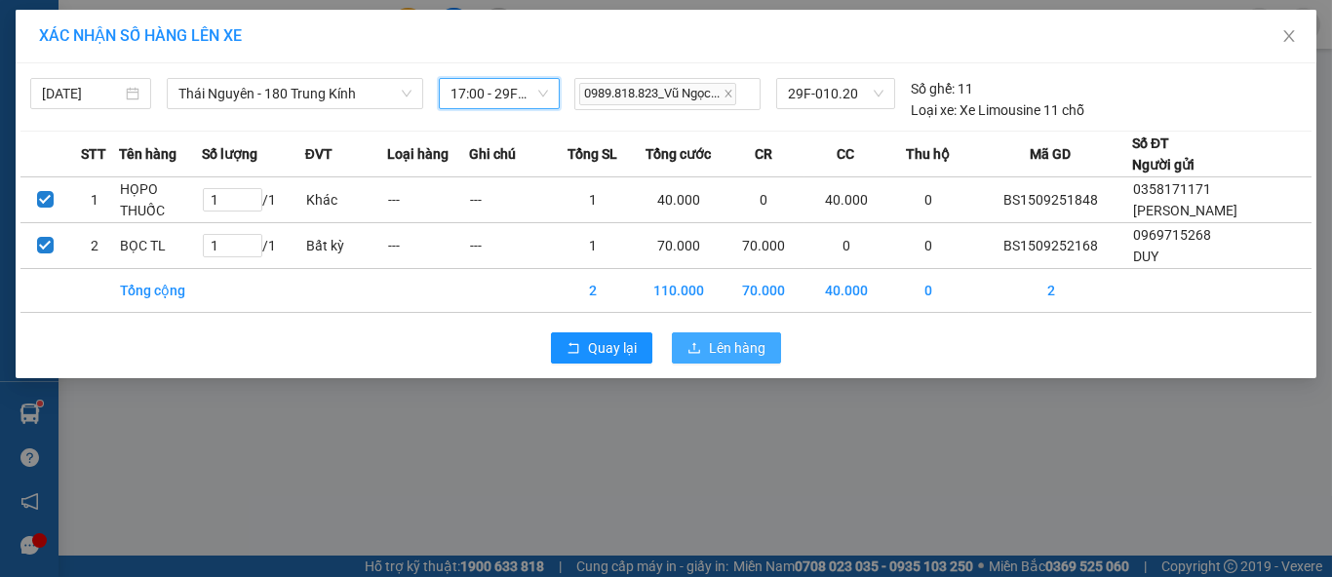
click at [770, 343] on button "Lên hàng" at bounding box center [726, 348] width 109 height 31
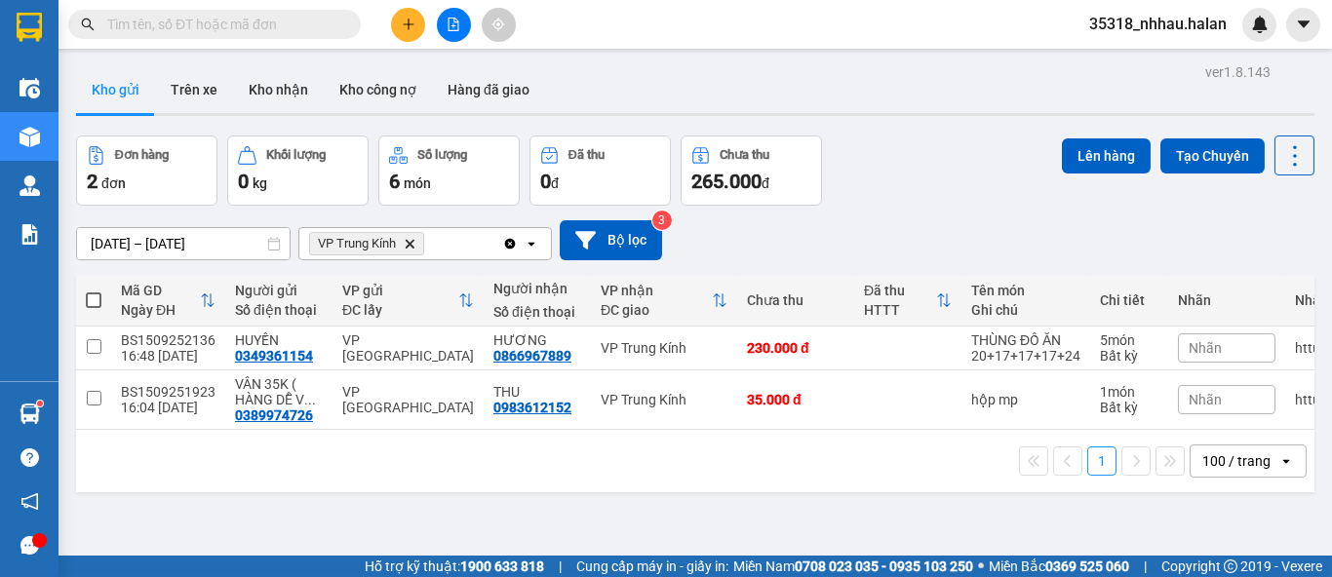
click at [411, 248] on icon "Delete" at bounding box center [410, 244] width 12 height 12
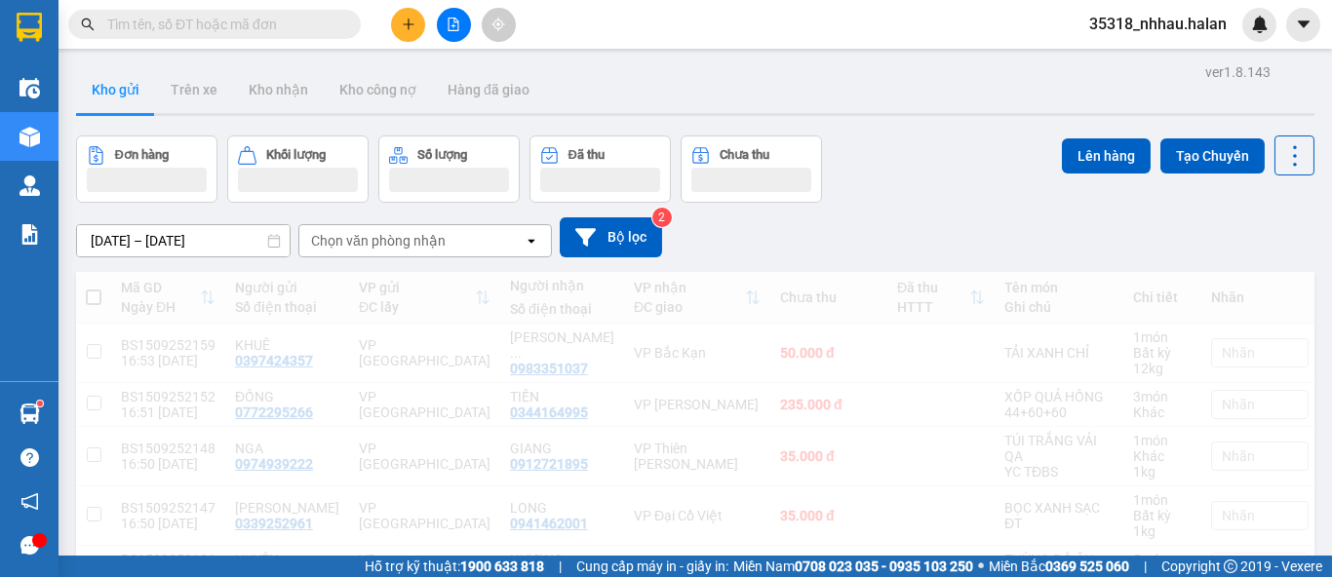
click at [427, 247] on div "Chọn văn phòng nhận" at bounding box center [378, 241] width 135 height 20
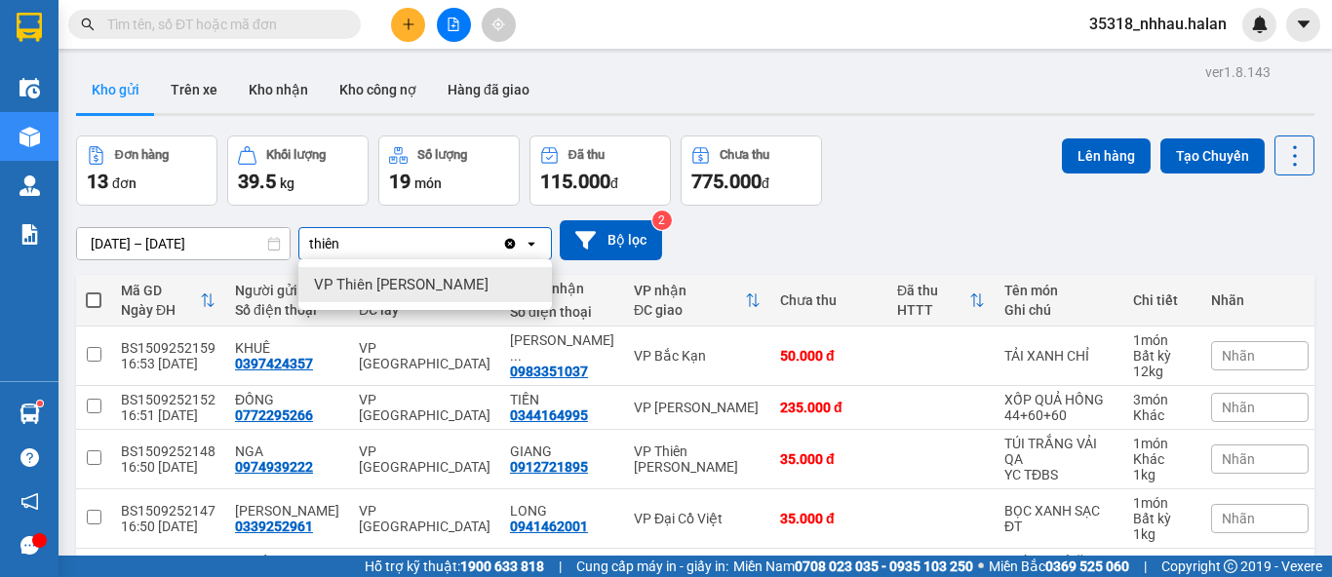
type input "thiên"
click at [444, 294] on div "VP Thiên [PERSON_NAME]" at bounding box center [425, 284] width 254 height 35
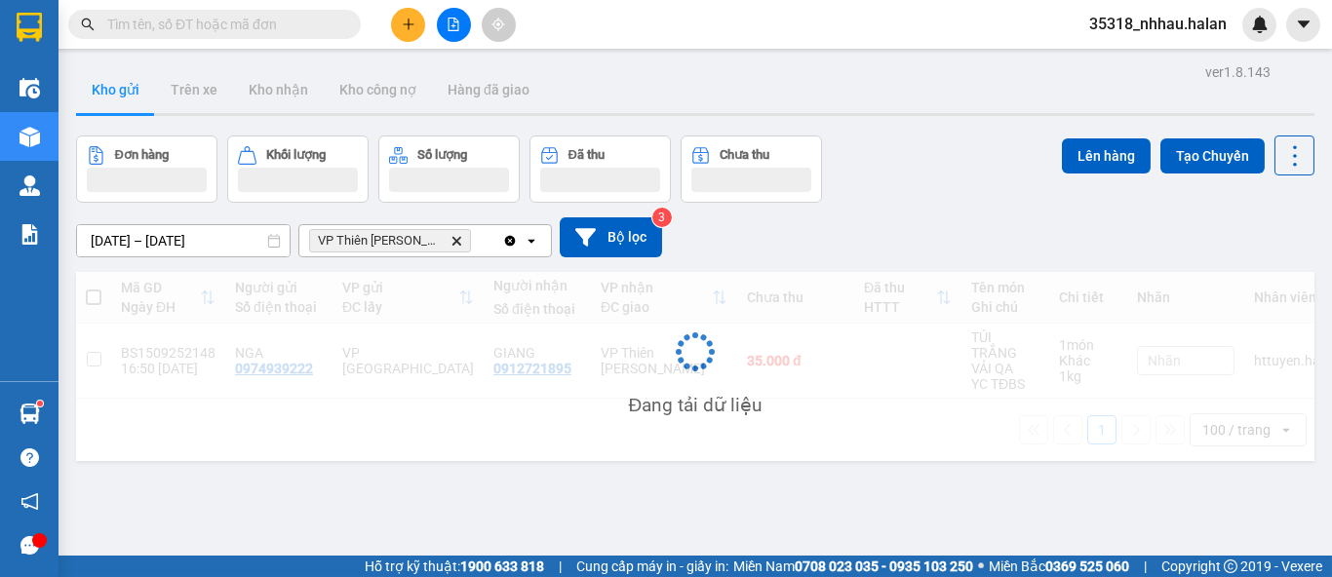
scroll to position [89, 0]
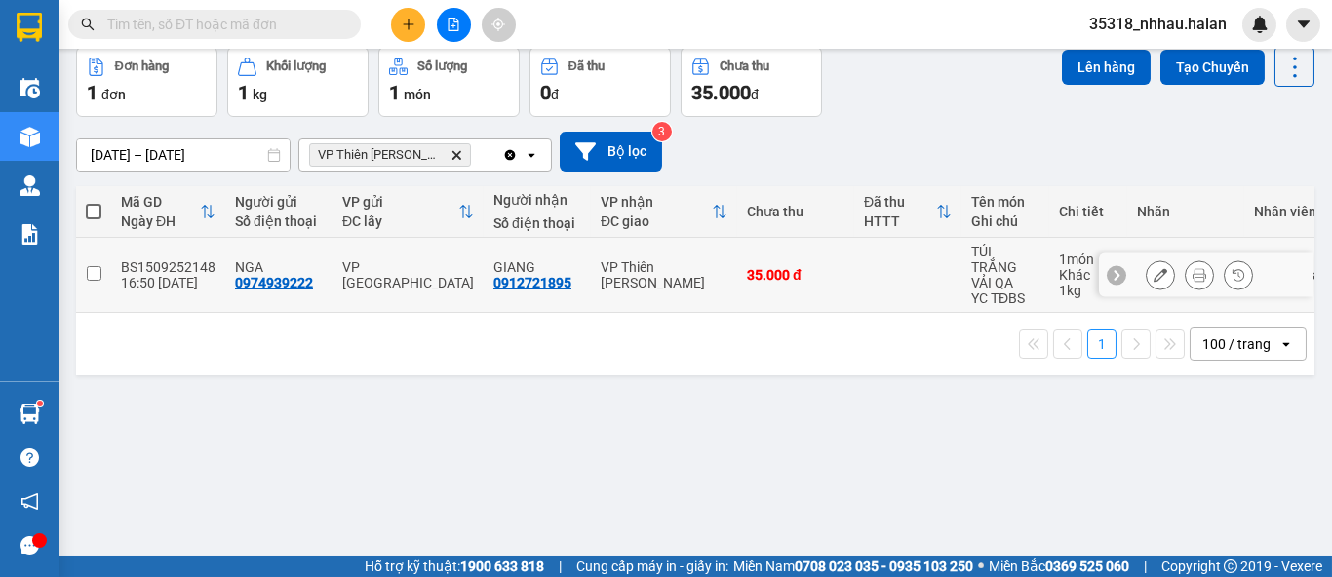
click at [677, 277] on div "VP Thiên [PERSON_NAME]" at bounding box center [664, 274] width 127 height 31
checkbox input "true"
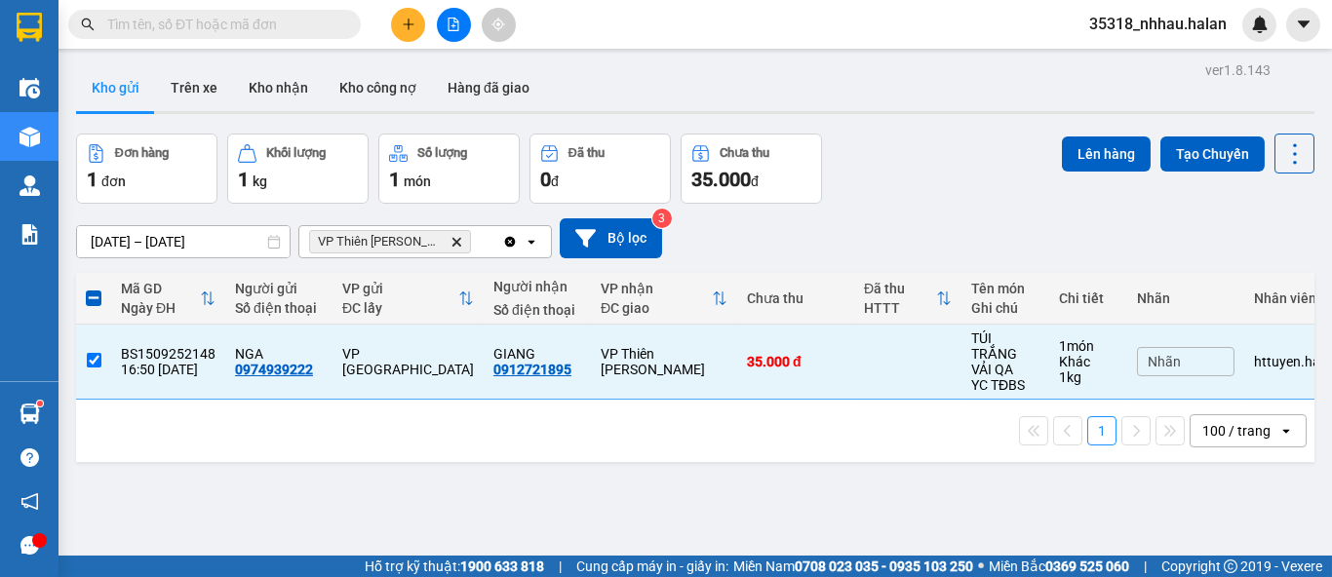
scroll to position [0, 0]
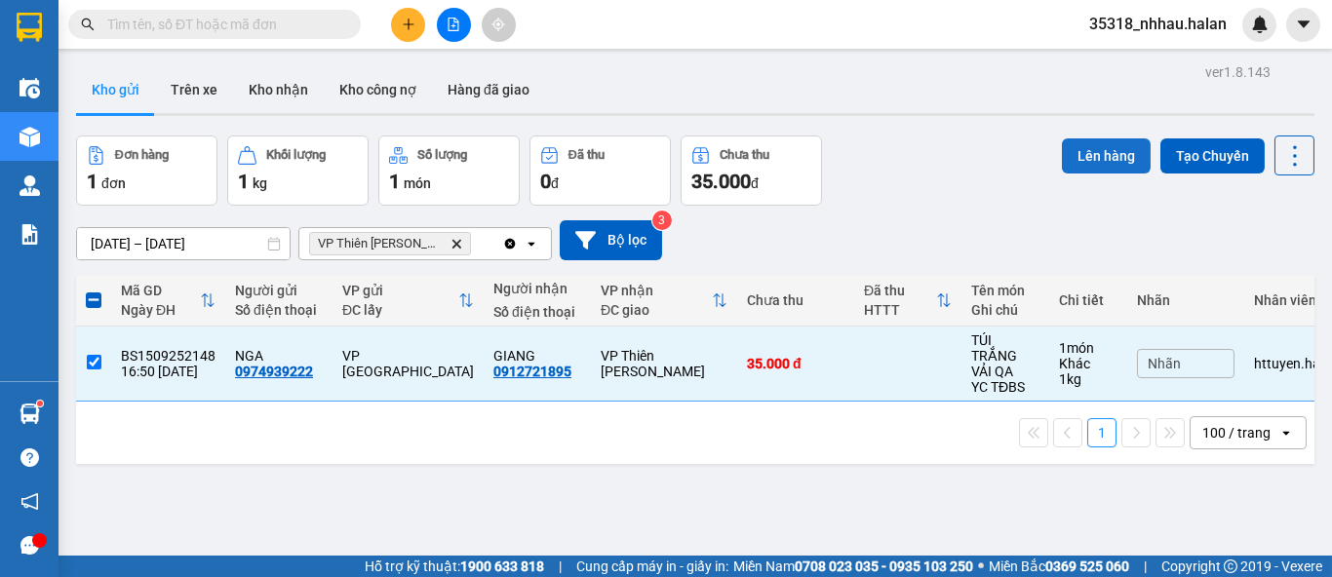
click at [1074, 149] on button "Lên hàng" at bounding box center [1106, 156] width 89 height 35
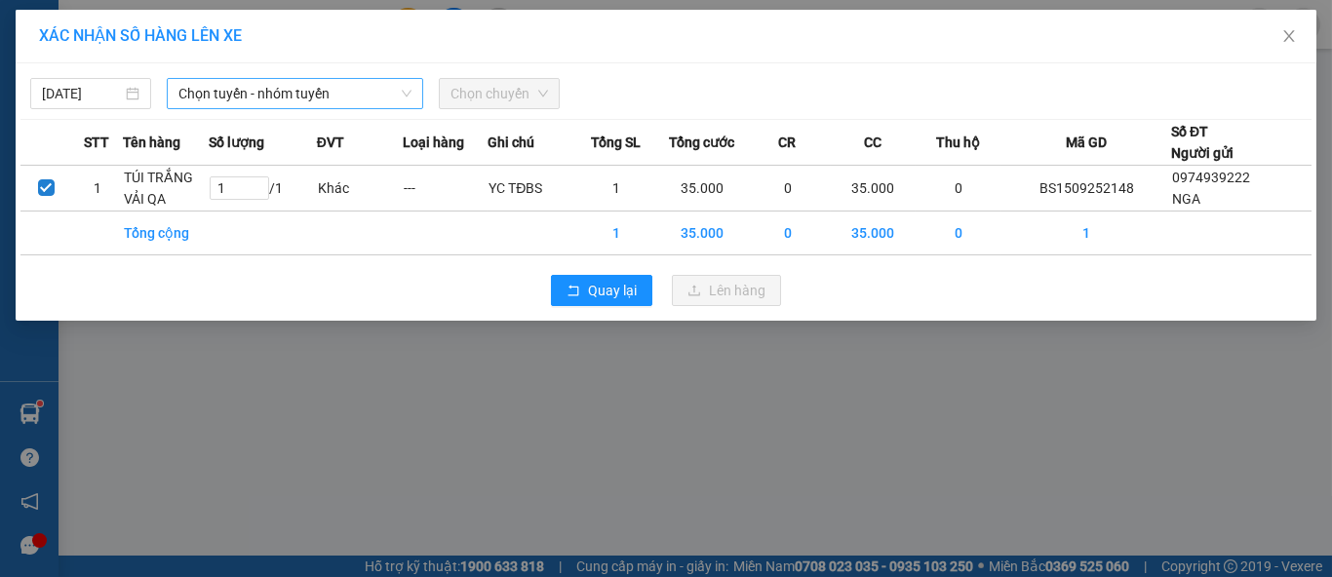
click at [251, 99] on span "Chọn tuyến - nhóm tuyến" at bounding box center [295, 93] width 233 height 29
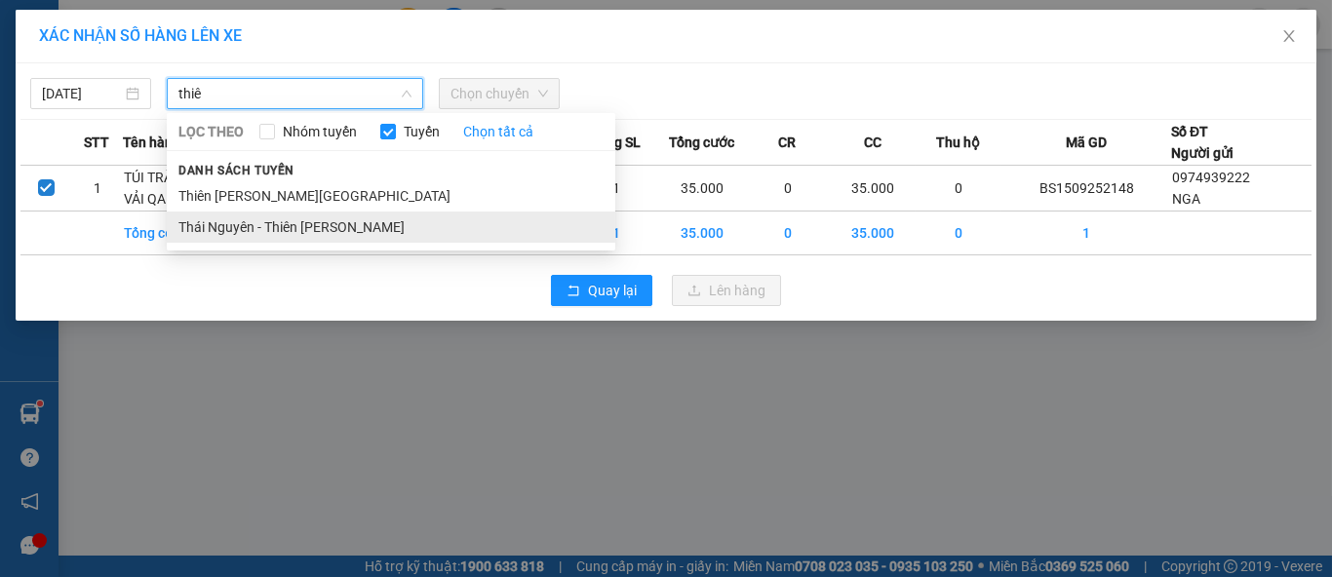
type input "thiê"
click at [322, 225] on li "Thái Nguyên - Thiên [PERSON_NAME]" at bounding box center [391, 227] width 449 height 31
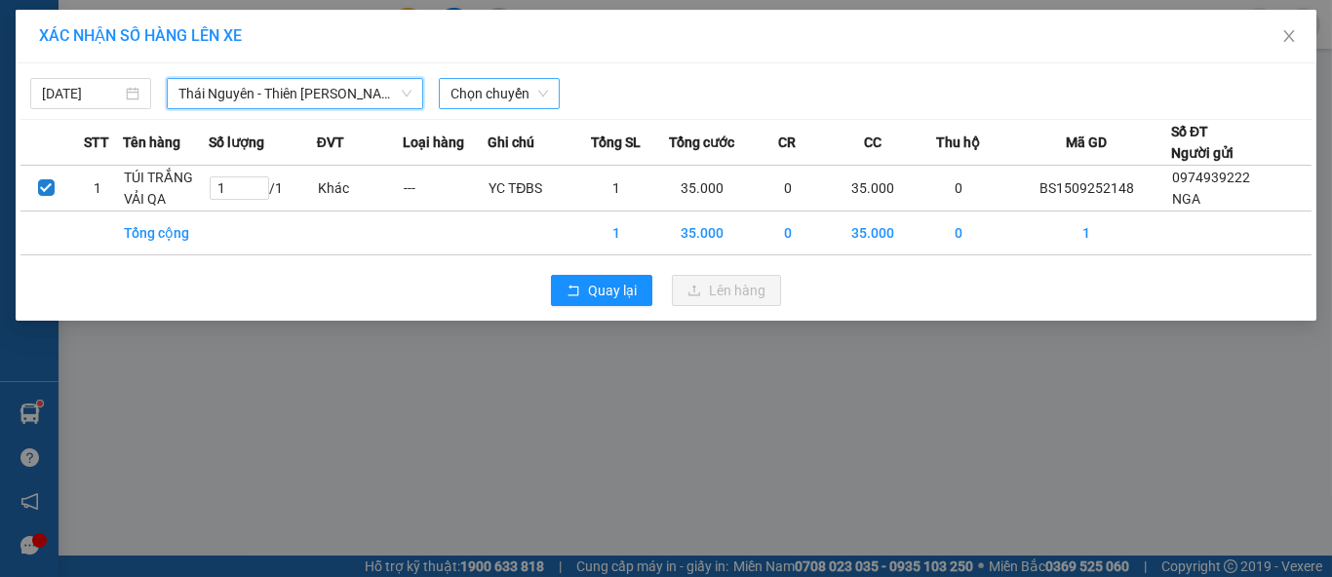
click at [518, 100] on span "Chọn chuyến" at bounding box center [500, 93] width 98 height 29
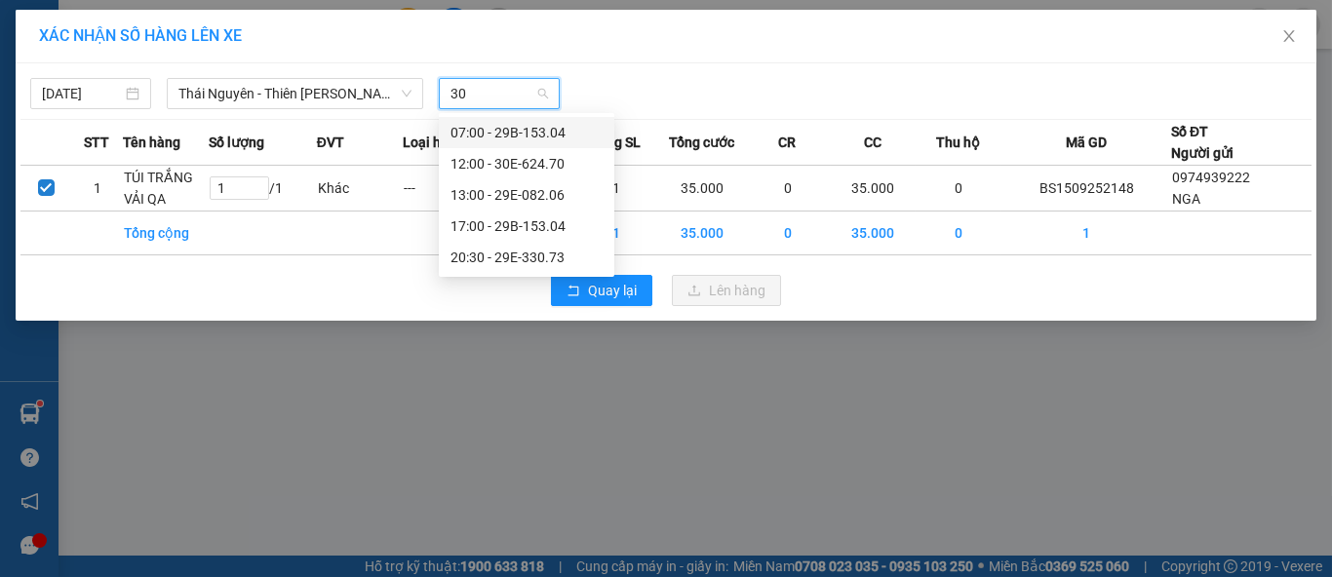
type input "304"
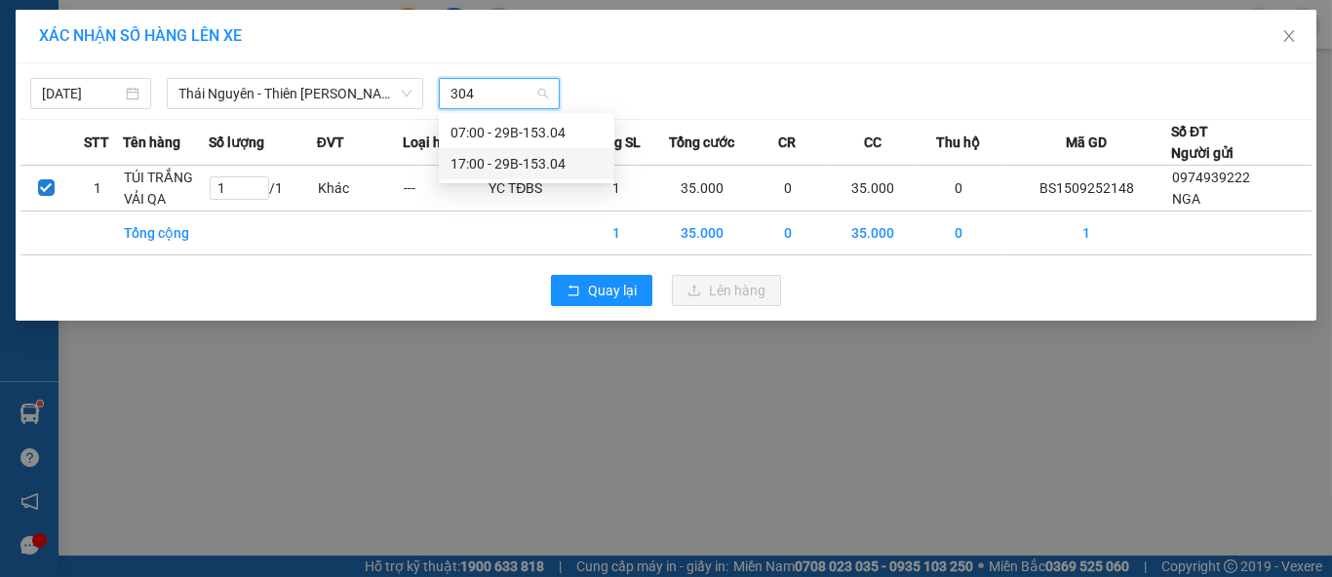
click at [528, 168] on div "17:00 - 29B-153.04" at bounding box center [527, 163] width 152 height 21
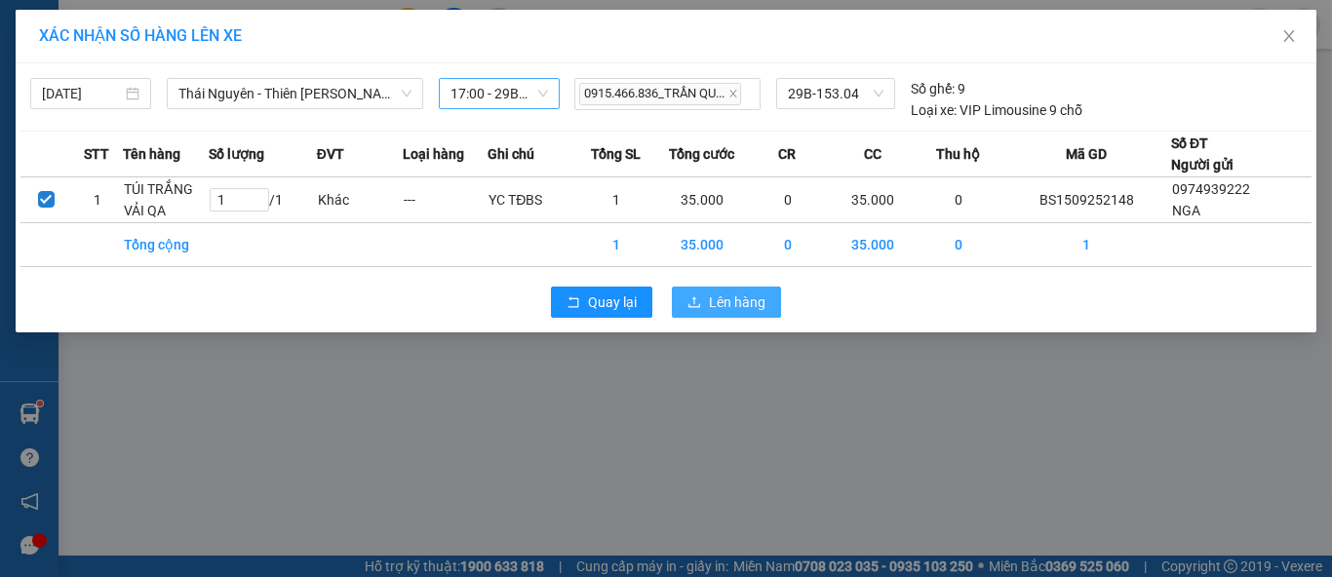
click at [727, 304] on span "Lên hàng" at bounding box center [737, 302] width 57 height 21
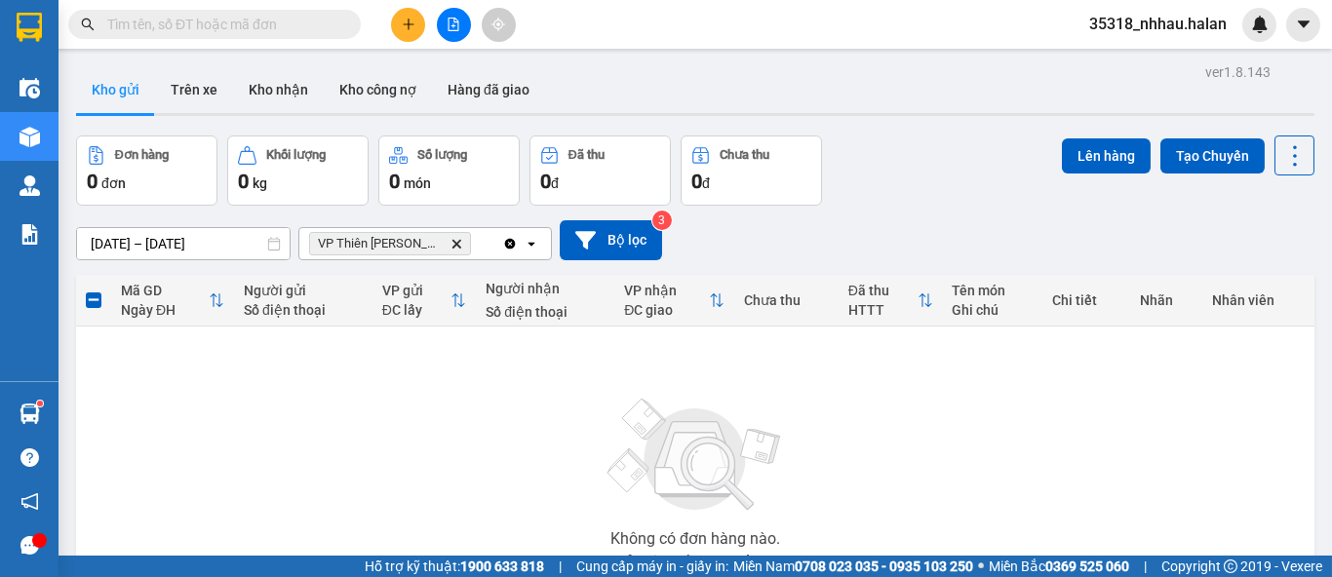
click at [460, 246] on icon "Delete" at bounding box center [457, 244] width 12 height 12
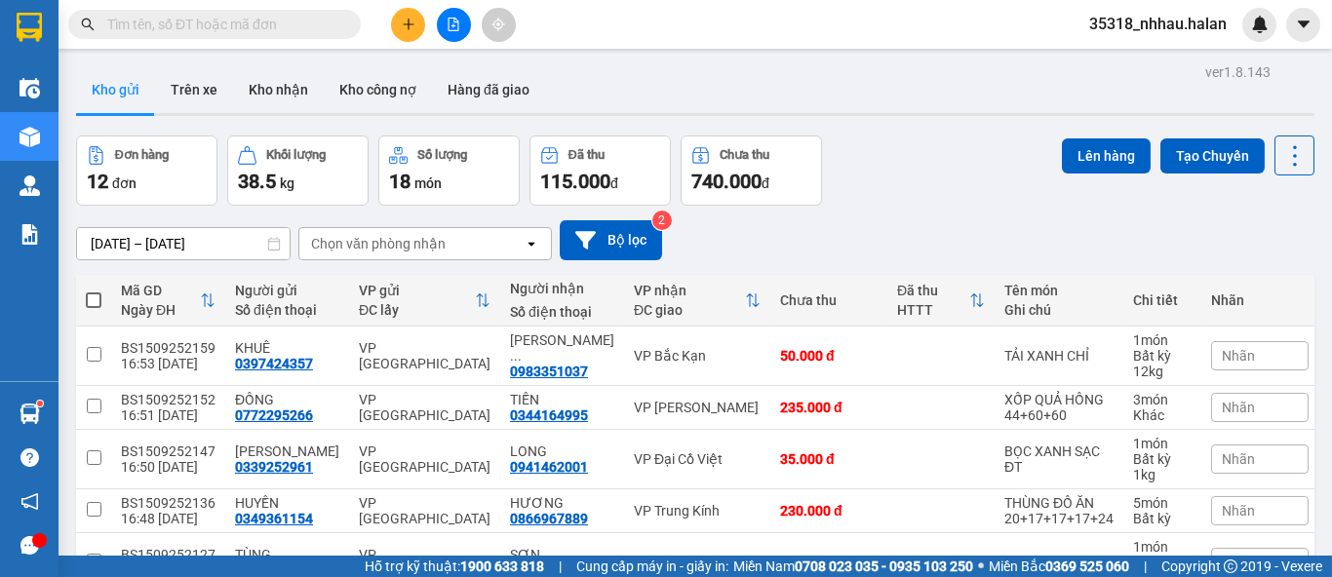
click at [452, 247] on div "Chọn văn phòng nhận" at bounding box center [411, 243] width 224 height 31
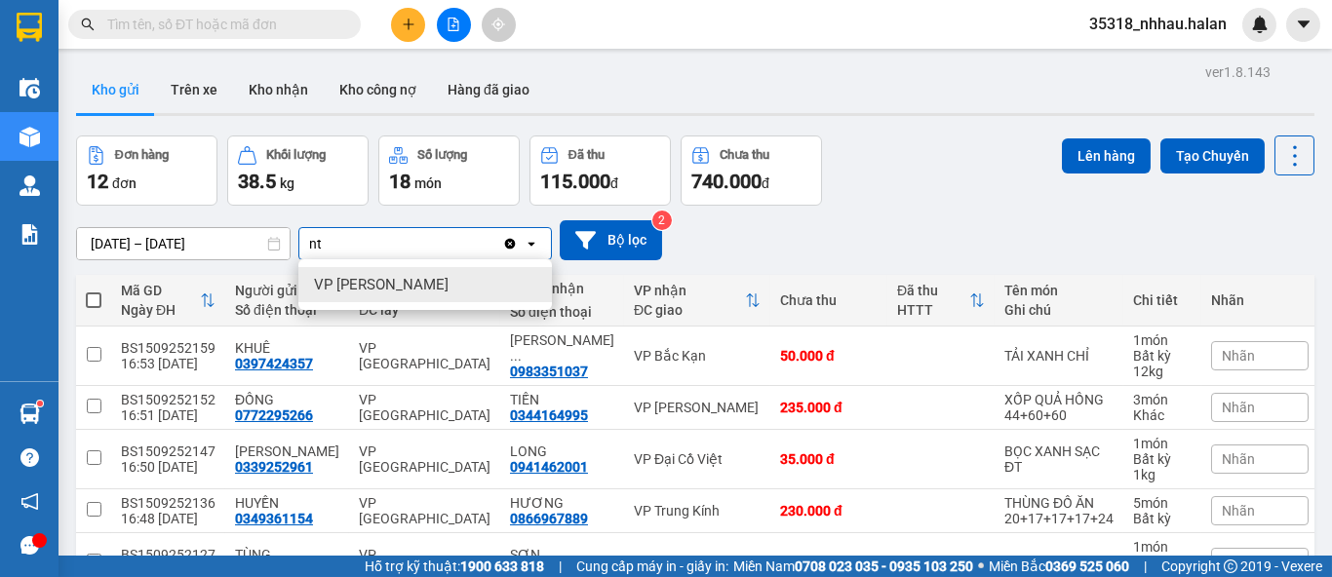
type input "nt"
click at [433, 291] on div "VP [PERSON_NAME]" at bounding box center [425, 284] width 254 height 35
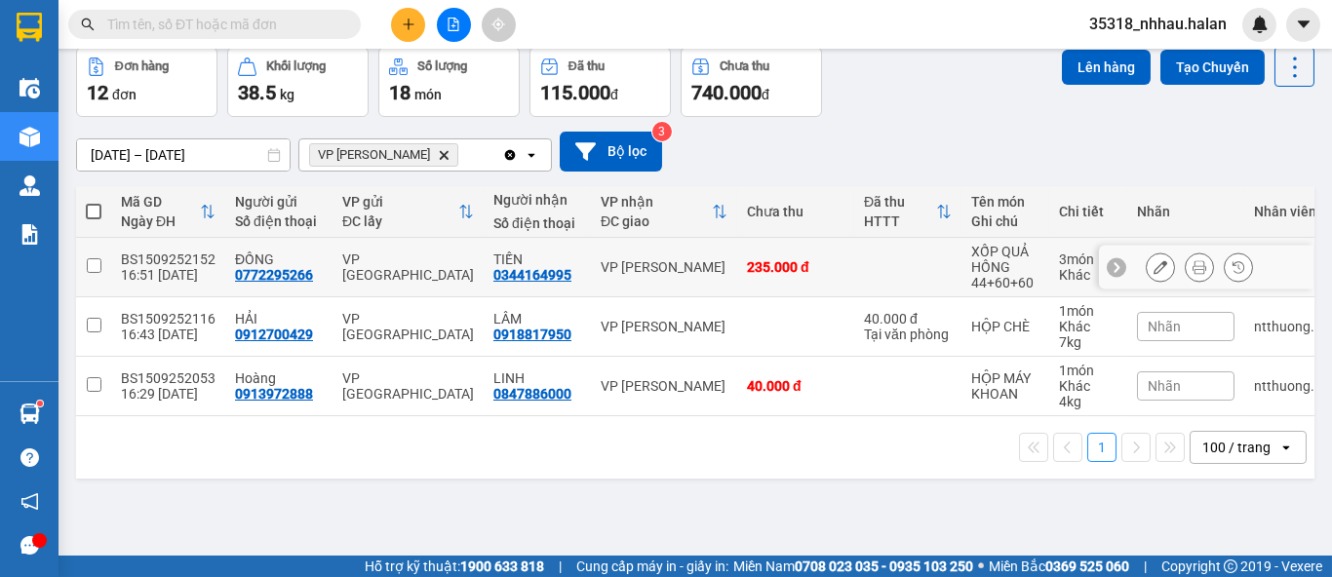
scroll to position [89, 0]
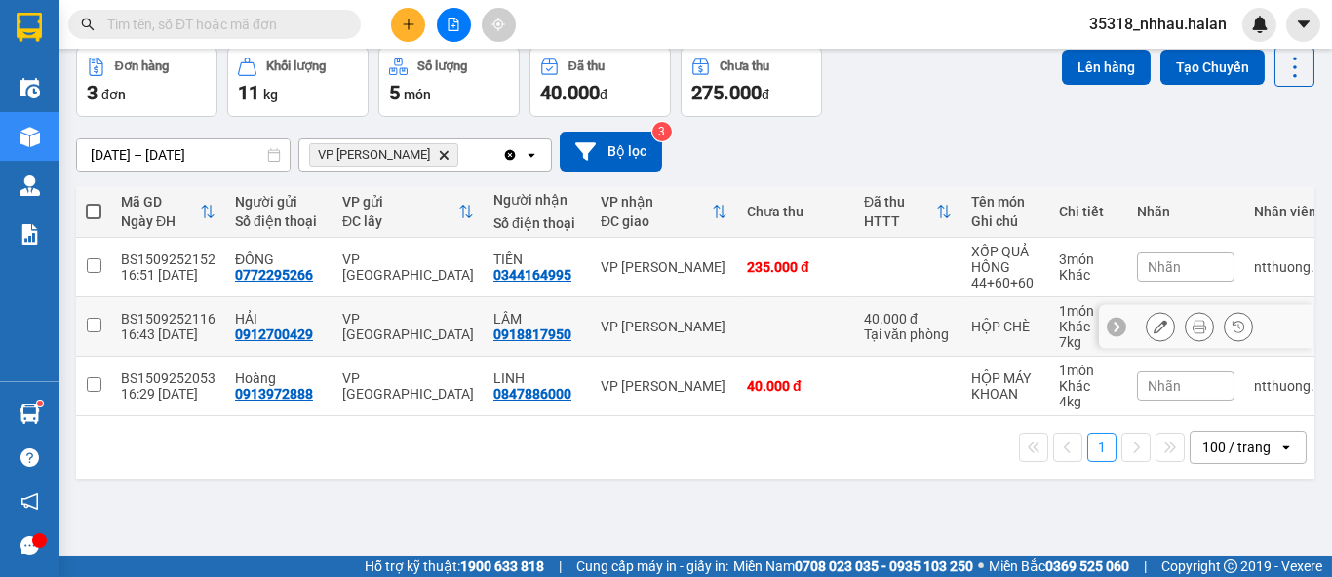
click at [575, 311] on td "LÂM 0918817950" at bounding box center [537, 328] width 107 height 60
checkbox input "true"
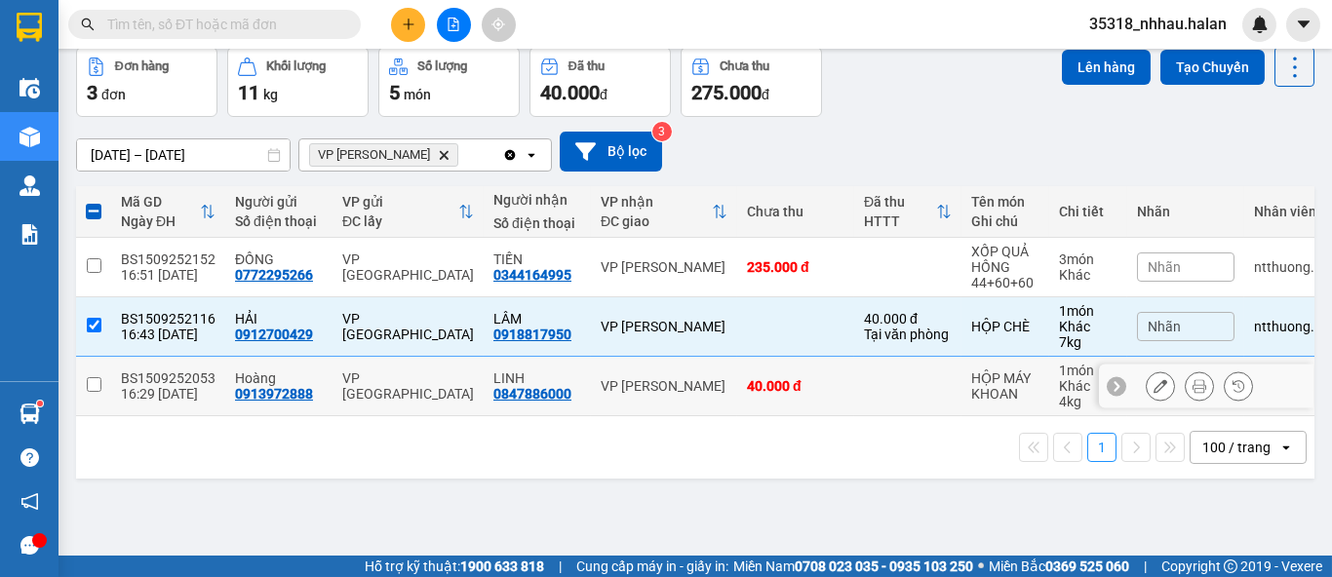
drag, startPoint x: 577, startPoint y: 373, endPoint x: 570, endPoint y: 366, distance: 10.4
click at [576, 374] on td "LINH 0847886000" at bounding box center [537, 387] width 107 height 60
checkbox input "true"
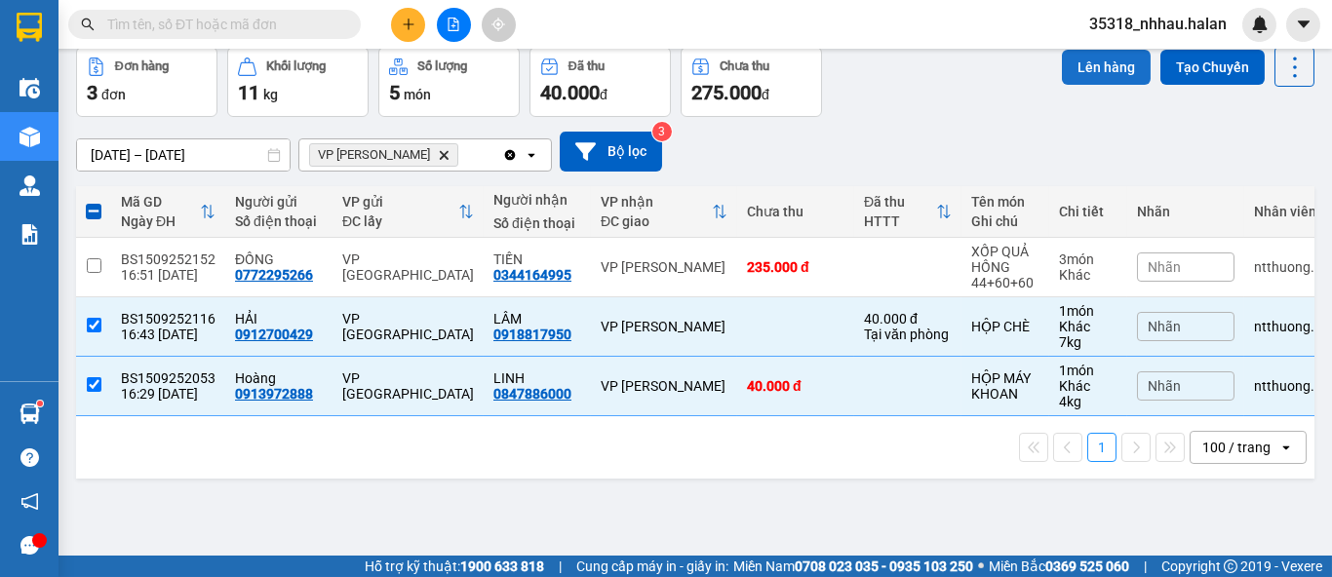
click at [1084, 64] on button "Lên hàng" at bounding box center [1106, 67] width 89 height 35
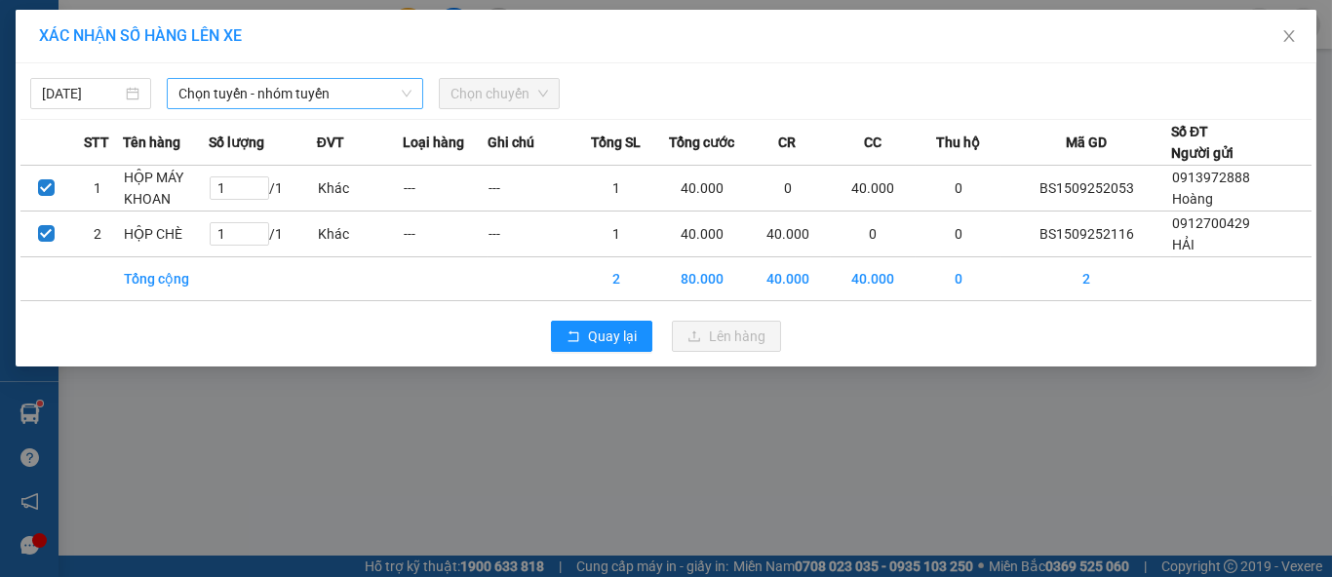
click at [256, 96] on span "Chọn tuyến - nhóm tuyến" at bounding box center [295, 93] width 233 height 29
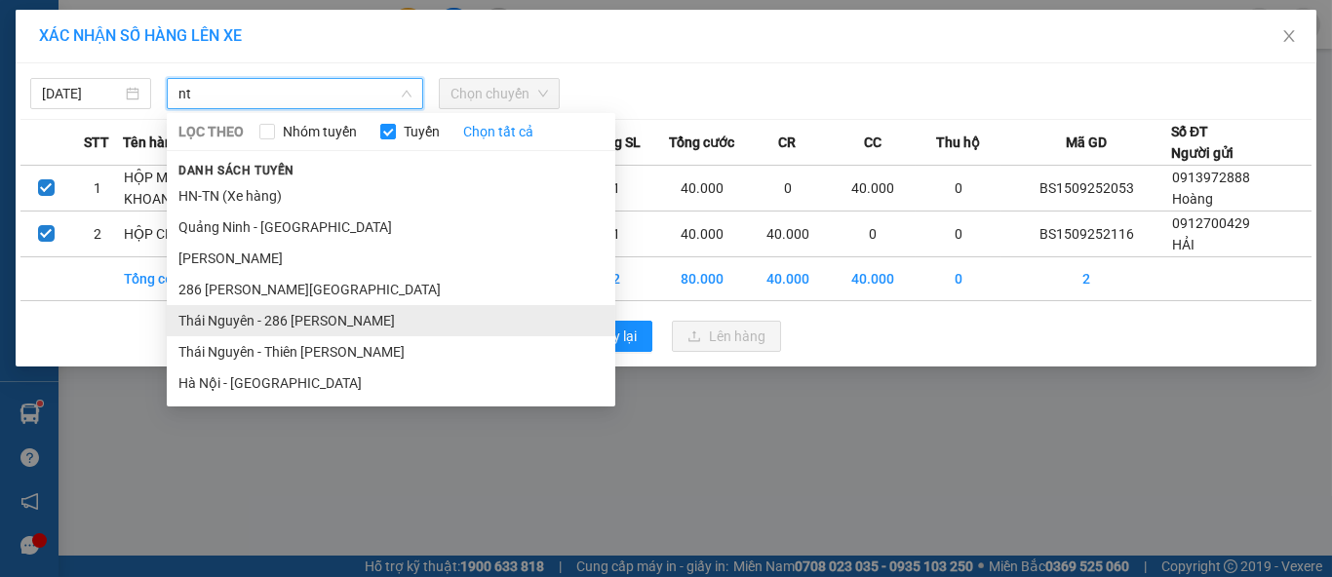
type input "nt"
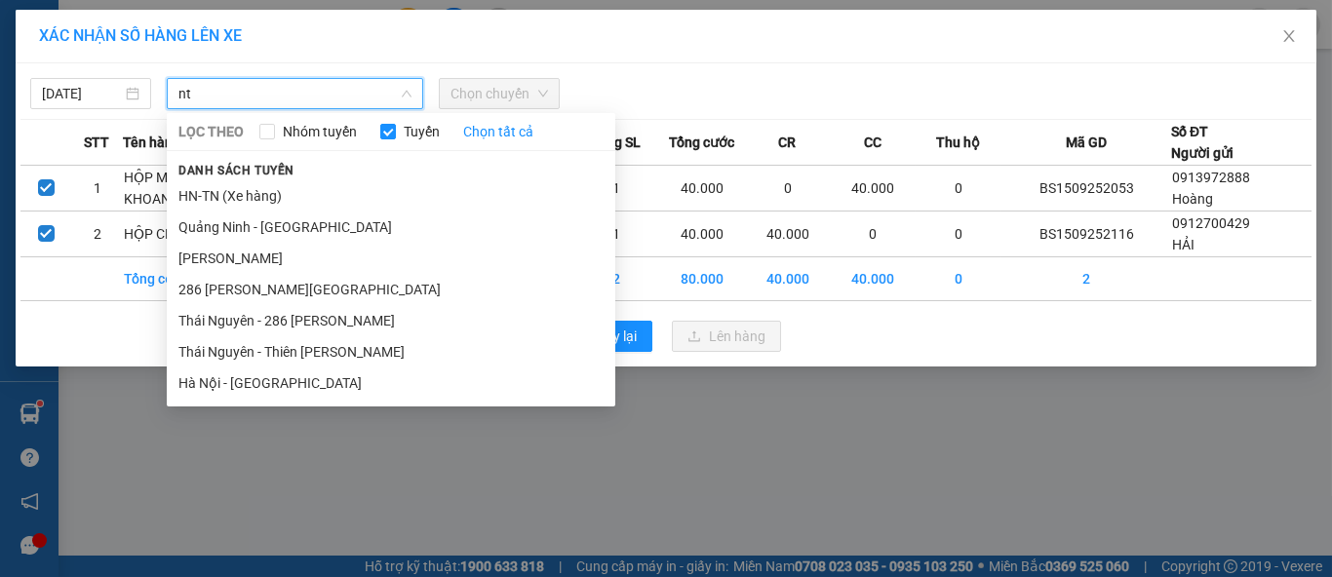
click at [298, 319] on li "Thái Nguyên - 286 [PERSON_NAME]" at bounding box center [391, 320] width 449 height 31
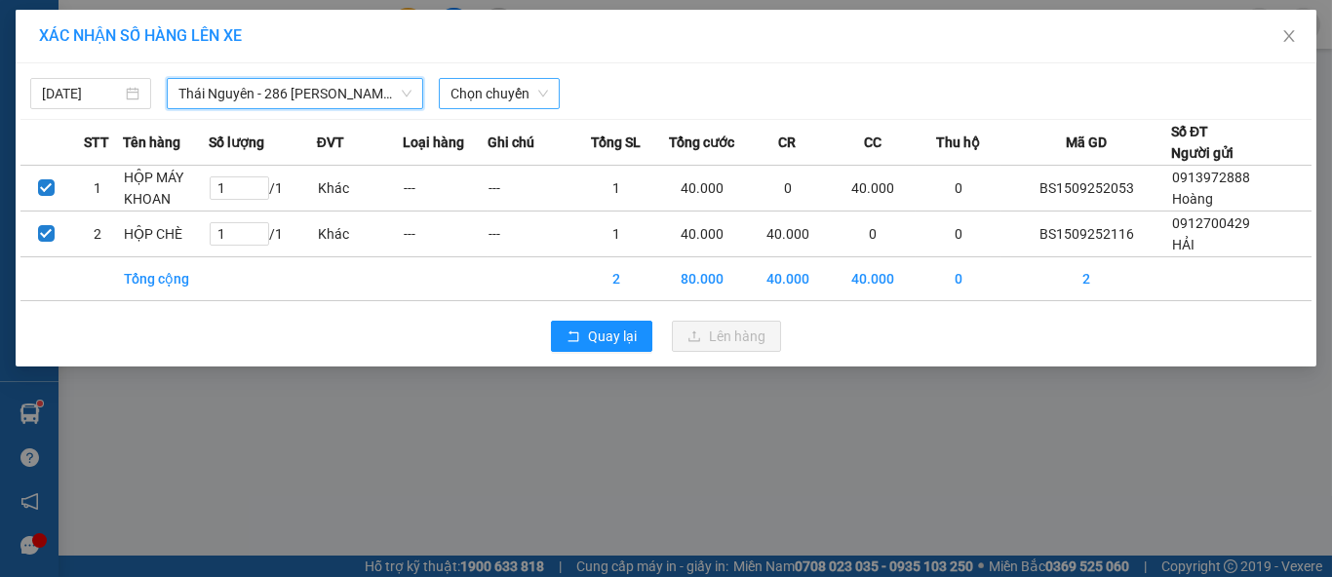
click at [497, 96] on span "Chọn chuyến" at bounding box center [500, 93] width 98 height 29
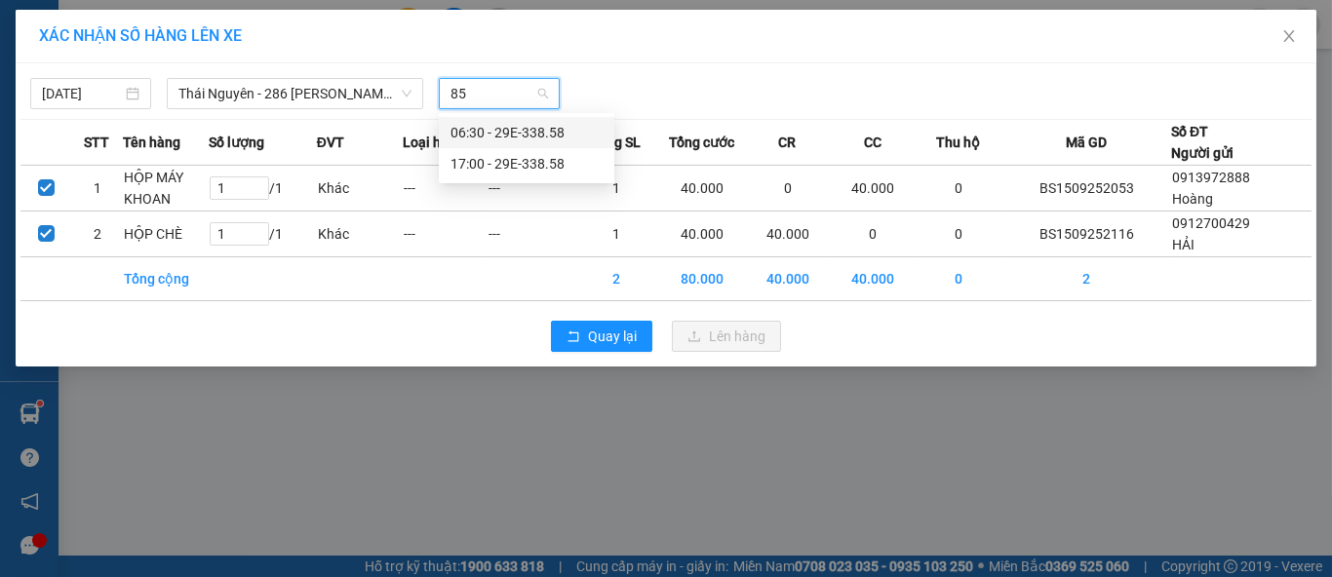
type input "858"
click at [527, 159] on div "17:00 - 29E-338.58" at bounding box center [527, 163] width 152 height 21
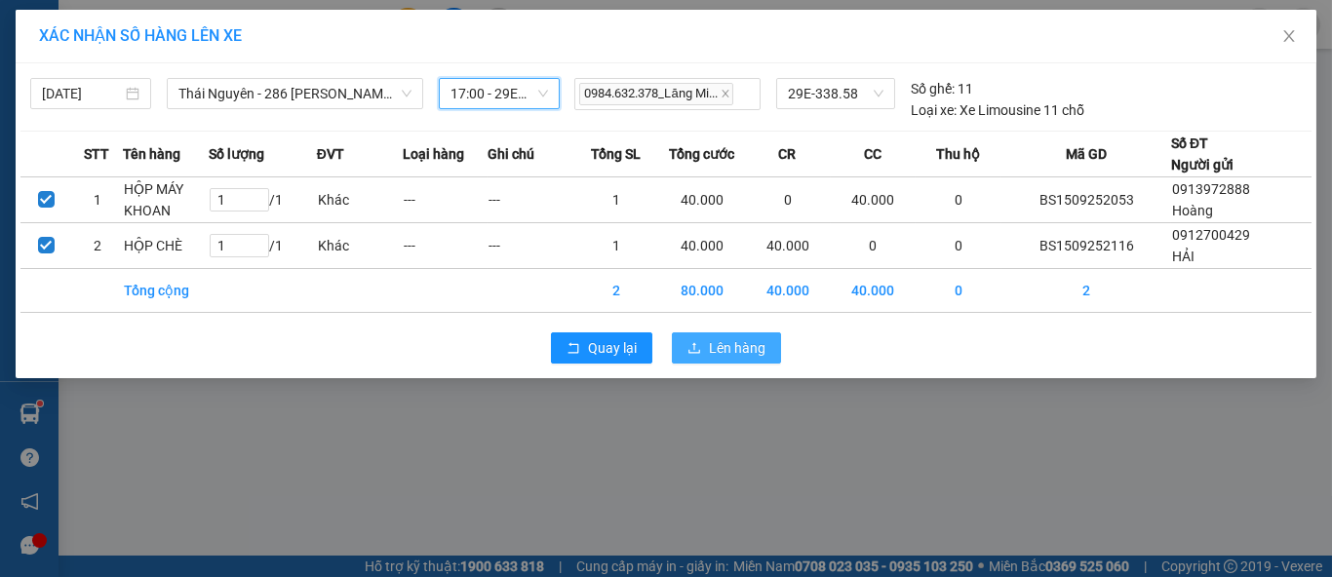
click at [713, 345] on span "Lên hàng" at bounding box center [737, 348] width 57 height 21
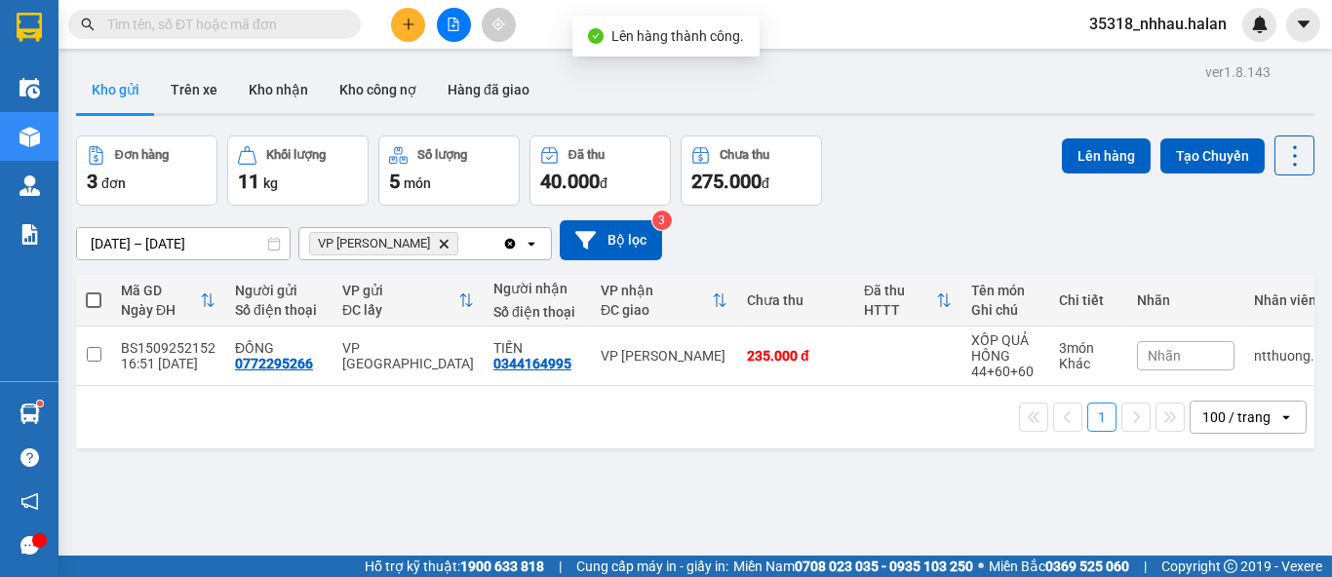
click at [438, 247] on icon "Delete" at bounding box center [444, 244] width 12 height 12
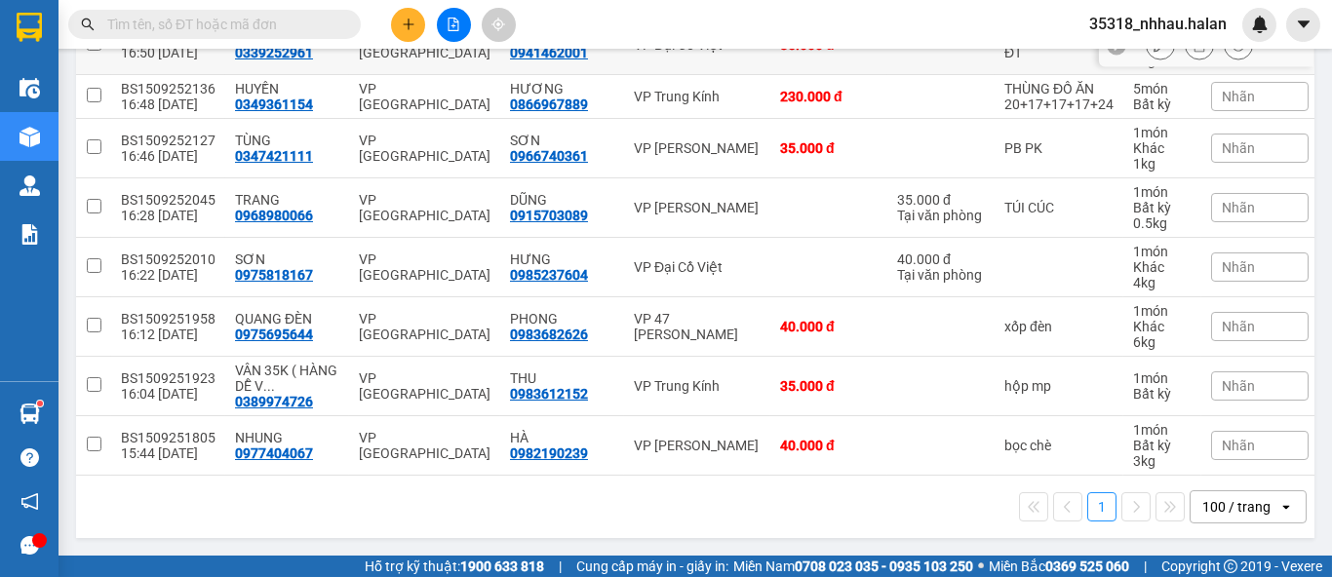
scroll to position [485, 0]
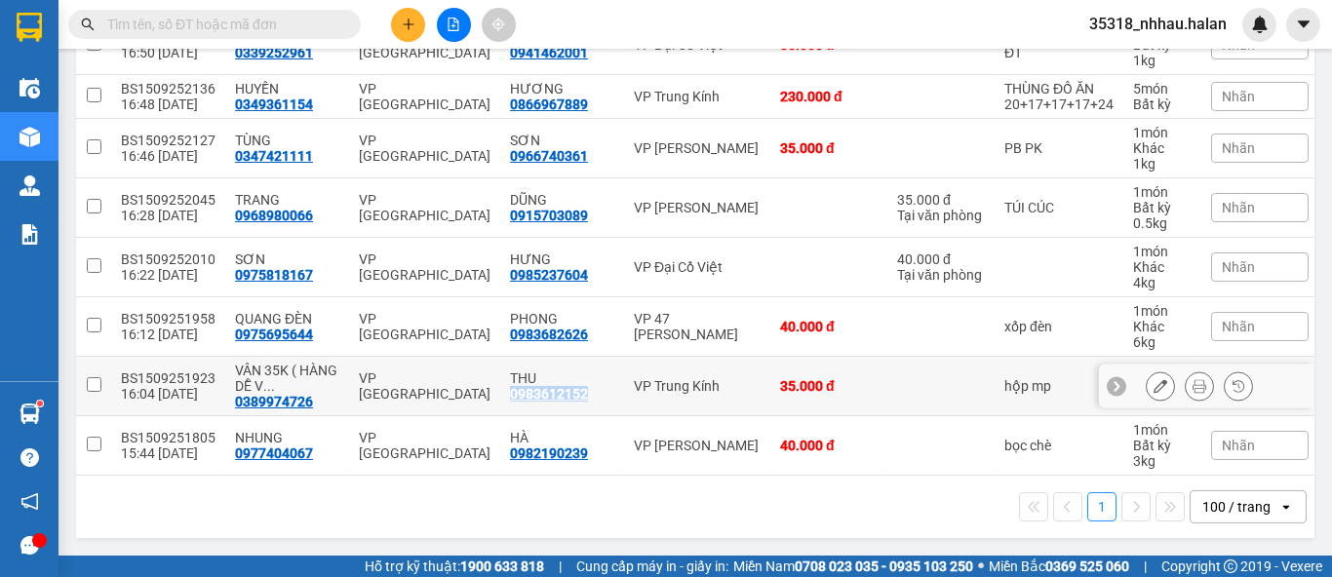
drag, startPoint x: 477, startPoint y: 391, endPoint x: 555, endPoint y: 391, distance: 78.0
click at [555, 391] on td "THU 0983612152" at bounding box center [562, 387] width 124 height 60
checkbox input "true"
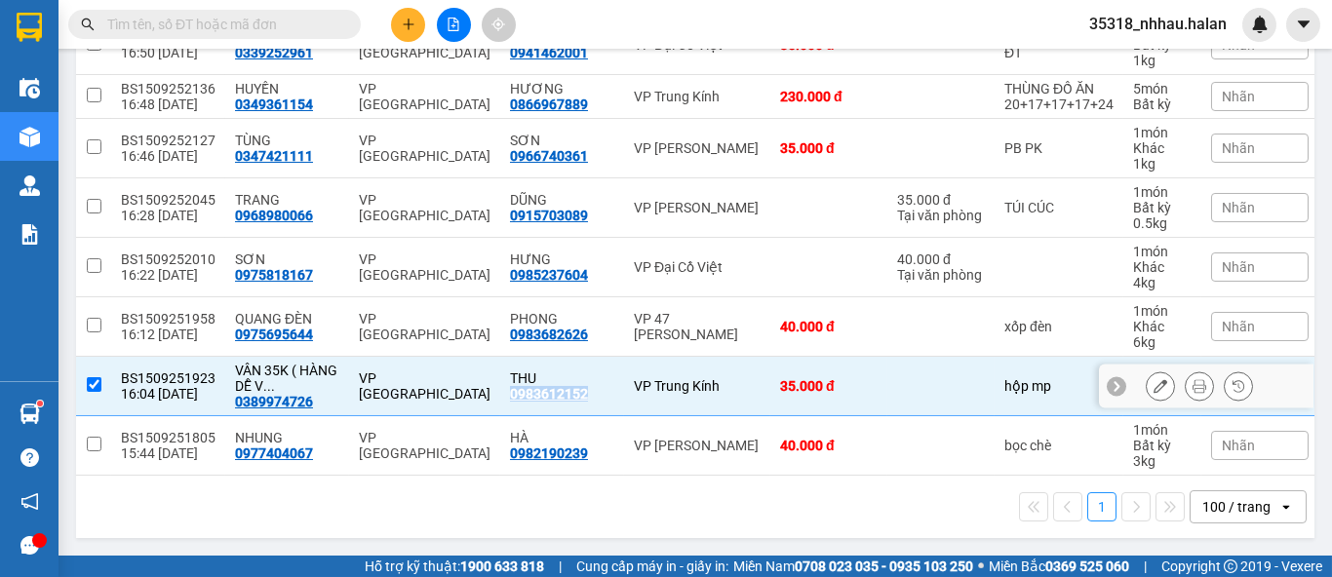
copy div "0983612152"
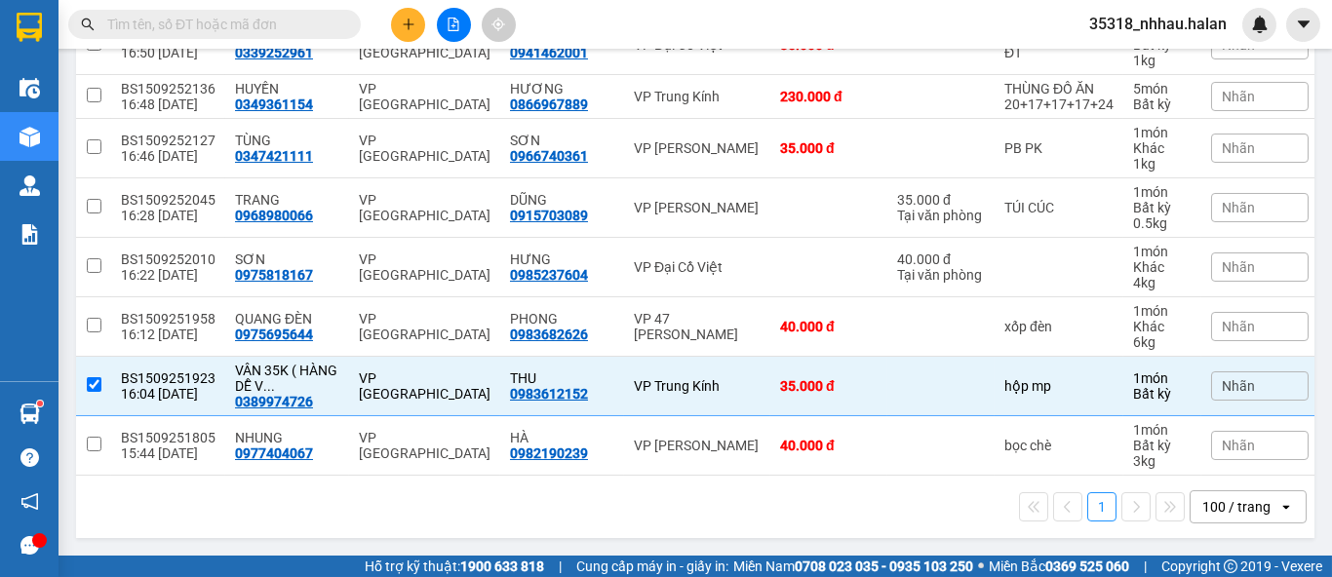
click at [325, 21] on input "text" at bounding box center [222, 24] width 230 height 21
paste input "0983612152"
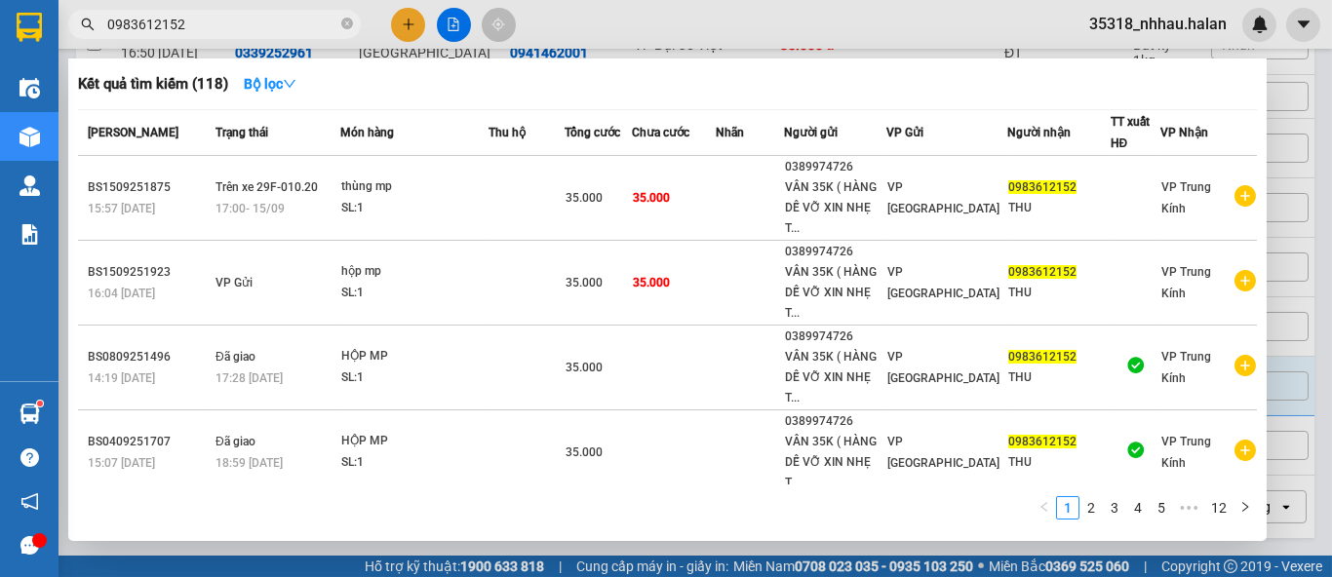
type input "0983612152"
click at [350, 23] on icon "close-circle" at bounding box center [347, 24] width 12 height 12
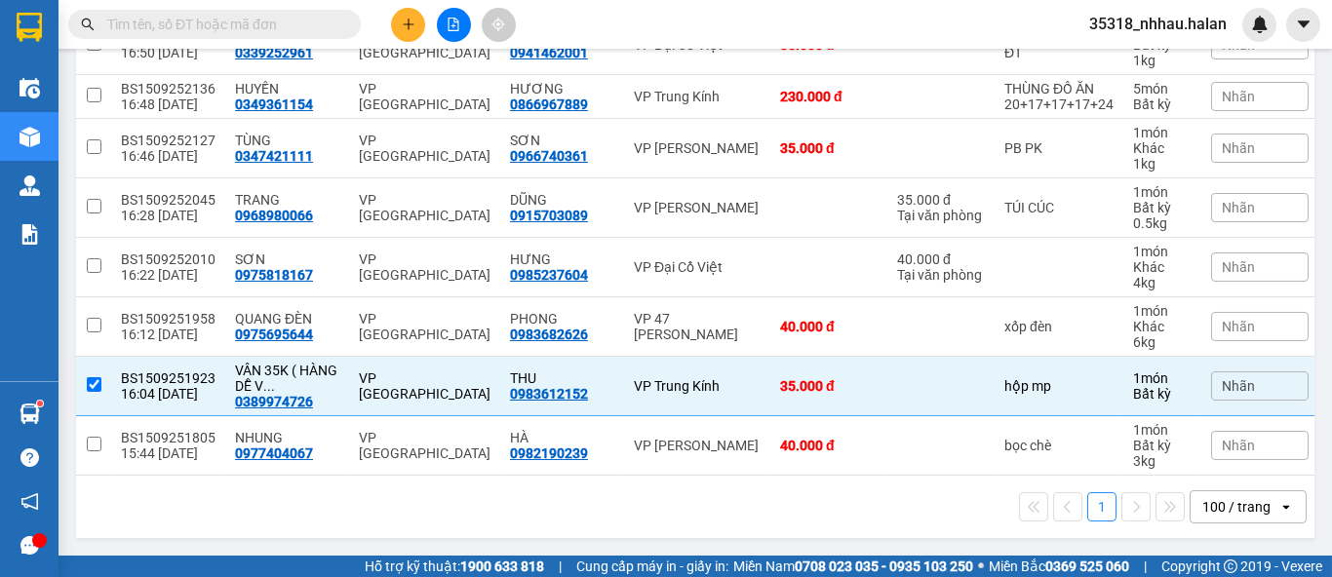
click at [288, 23] on input "text" at bounding box center [222, 24] width 230 height 21
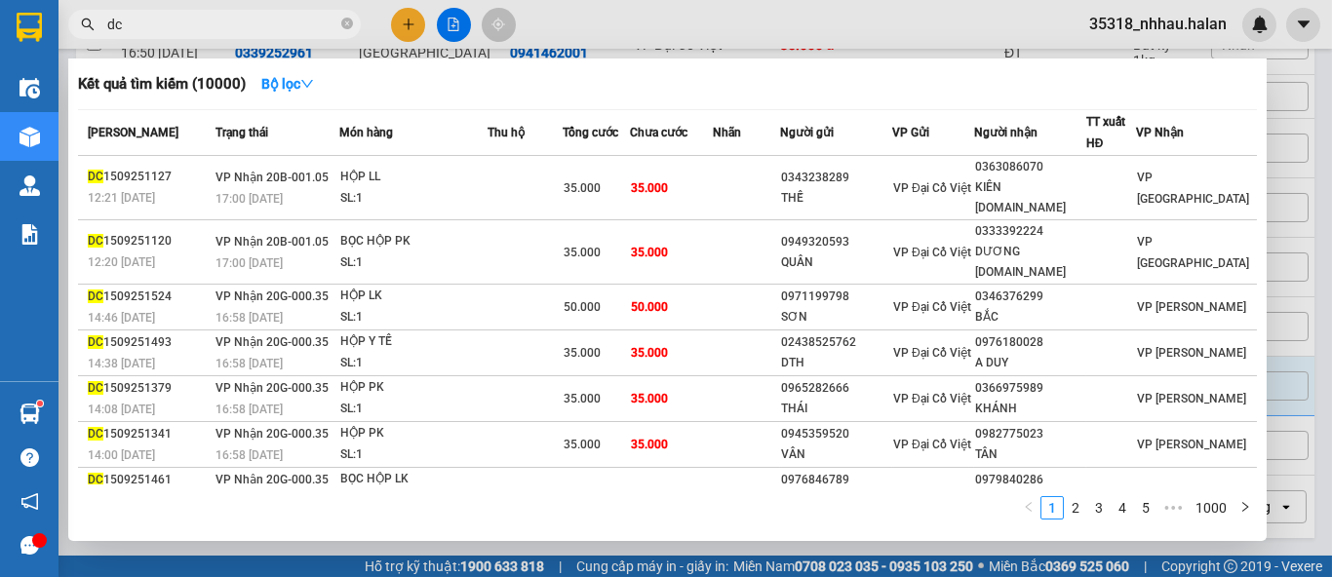
type input "dc"
click at [1302, 147] on div at bounding box center [666, 288] width 1332 height 577
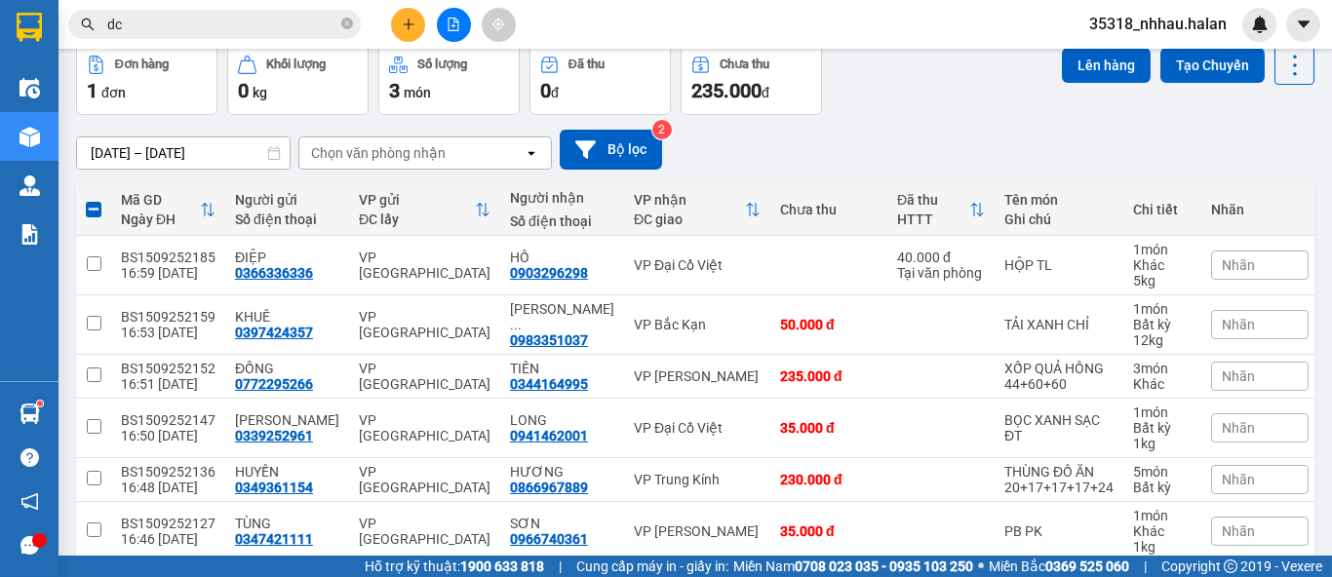
scroll to position [0, 0]
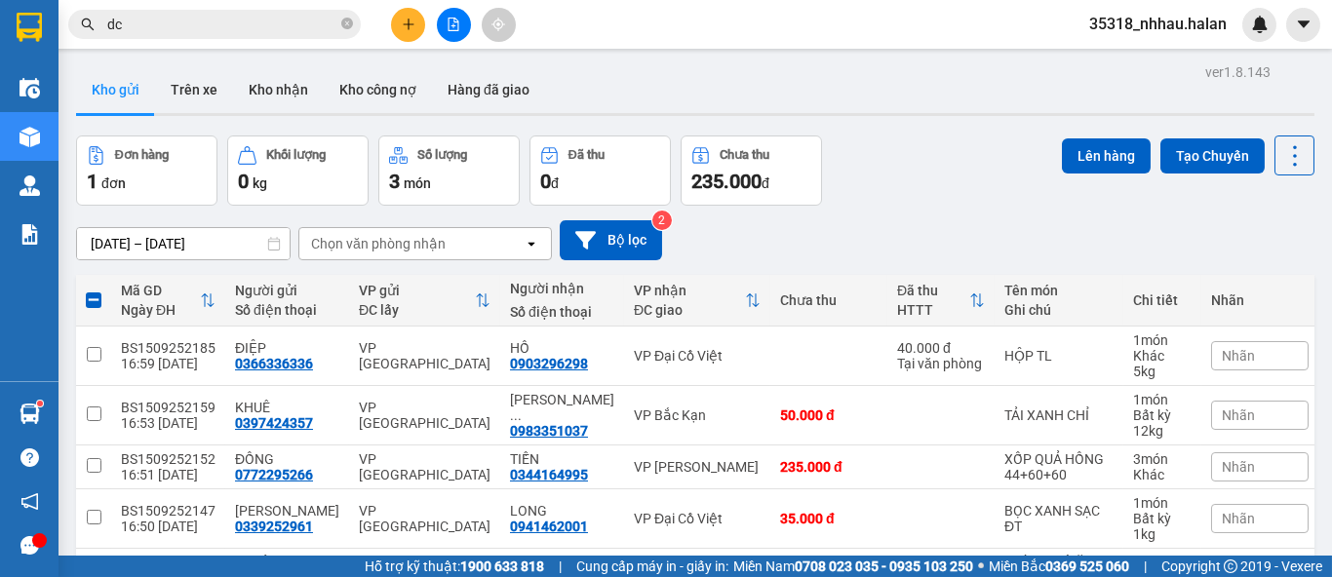
click at [417, 253] on div "Chọn văn phòng nhận" at bounding box center [411, 243] width 224 height 31
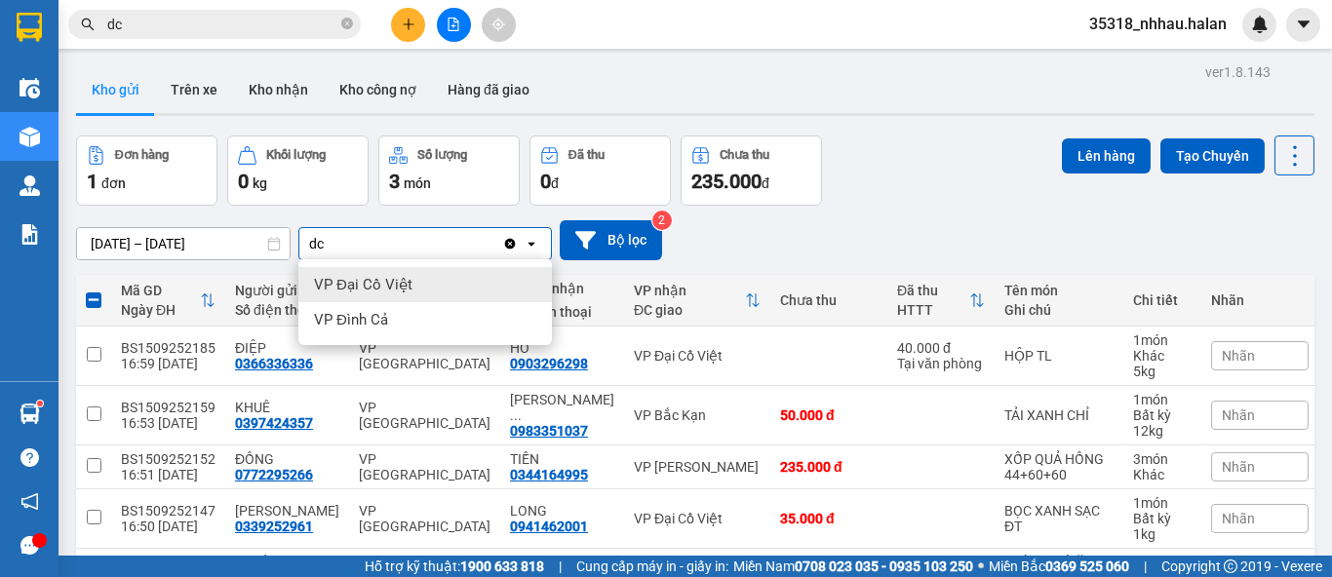
type input "dc"
click at [406, 288] on span "VP Đại Cồ Việt" at bounding box center [363, 285] width 99 height 20
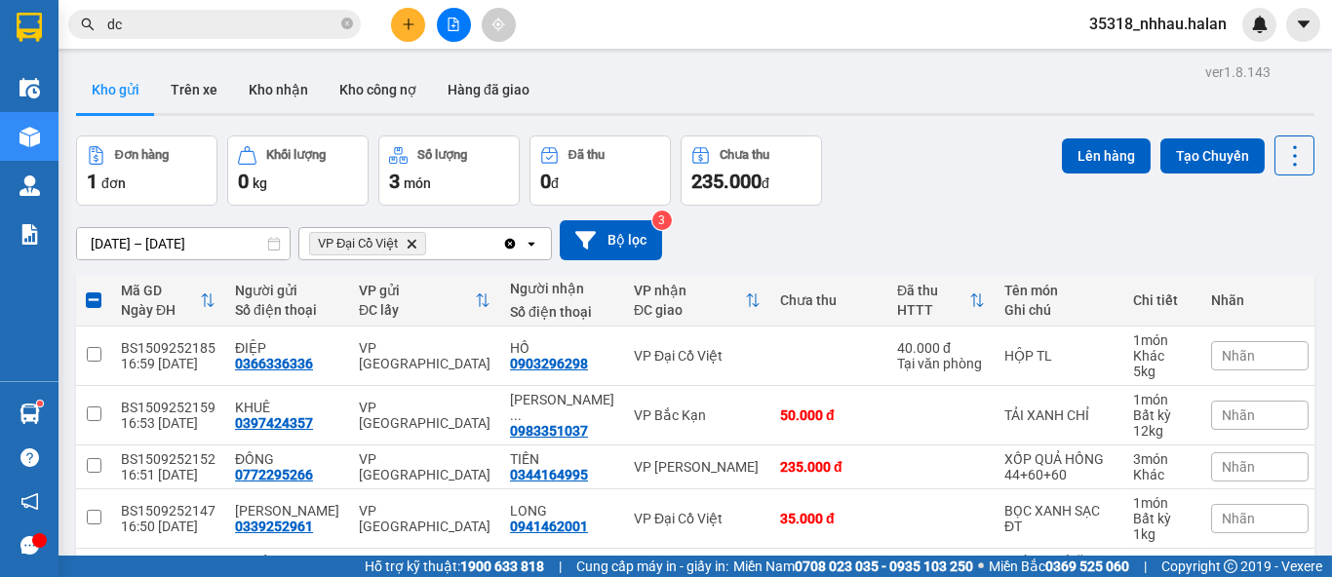
checkbox input "false"
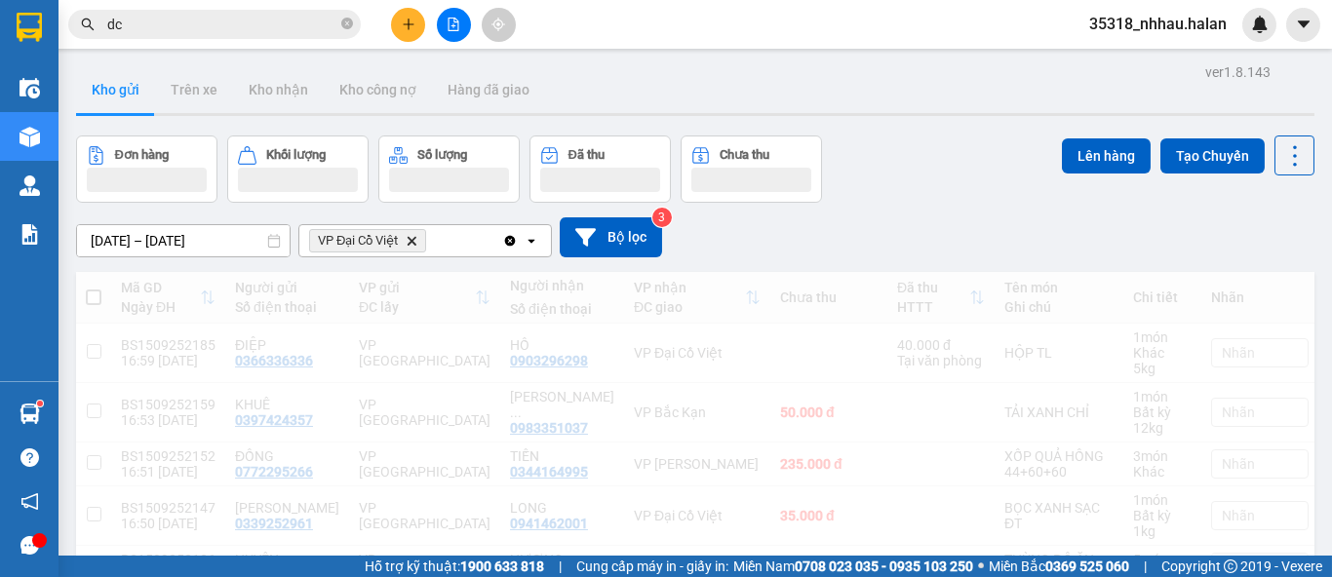
click at [446, 240] on div "VP Đại Cồ Việt Delete" at bounding box center [400, 240] width 203 height 31
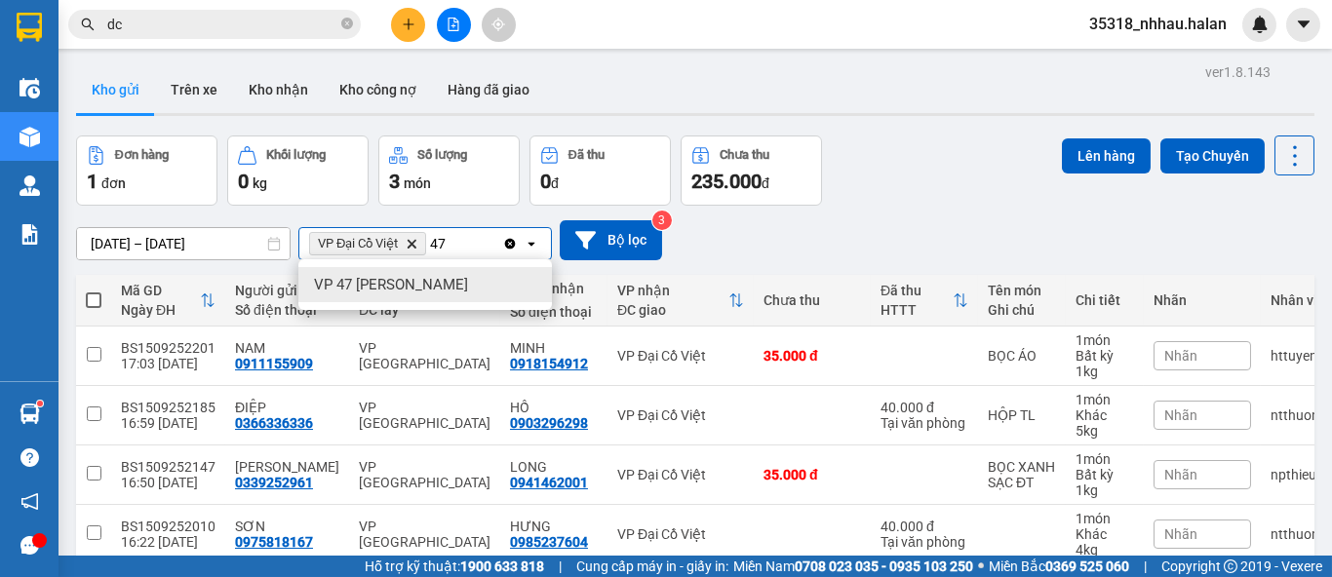
type input "47"
drag, startPoint x: 441, startPoint y: 286, endPoint x: 456, endPoint y: 286, distance: 14.6
click at [441, 286] on span "VP 47 [PERSON_NAME]" at bounding box center [391, 285] width 154 height 20
